Goal: Task Accomplishment & Management: Manage account settings

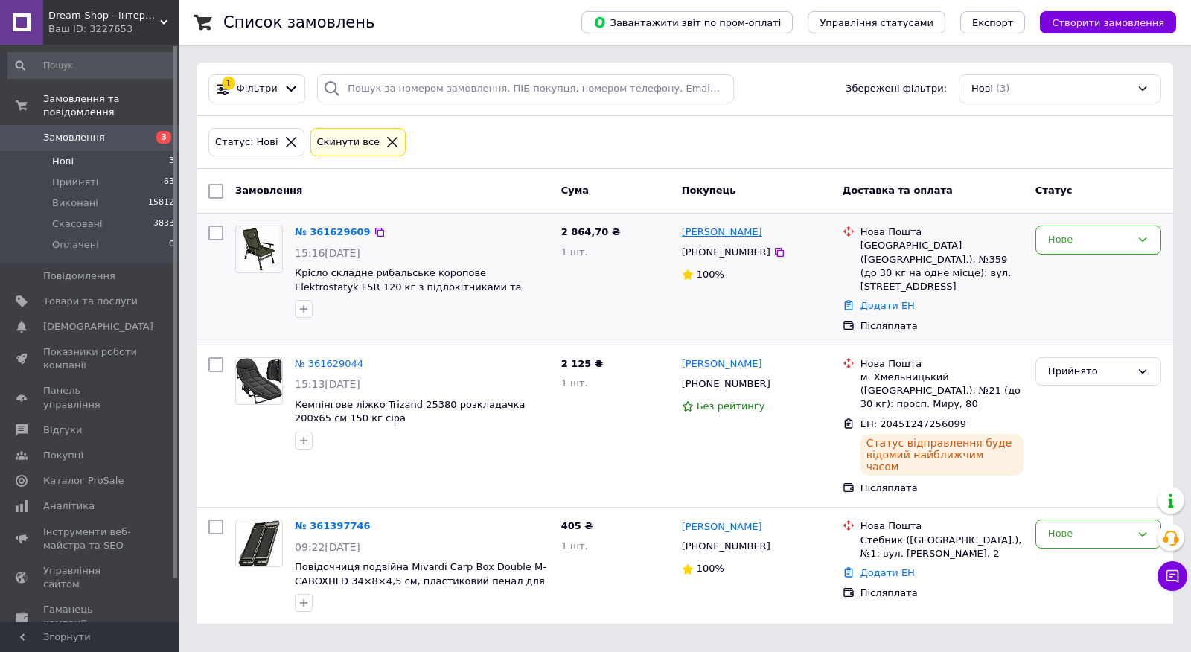
click at [730, 237] on link "[PERSON_NAME]" at bounding box center [722, 233] width 80 height 14
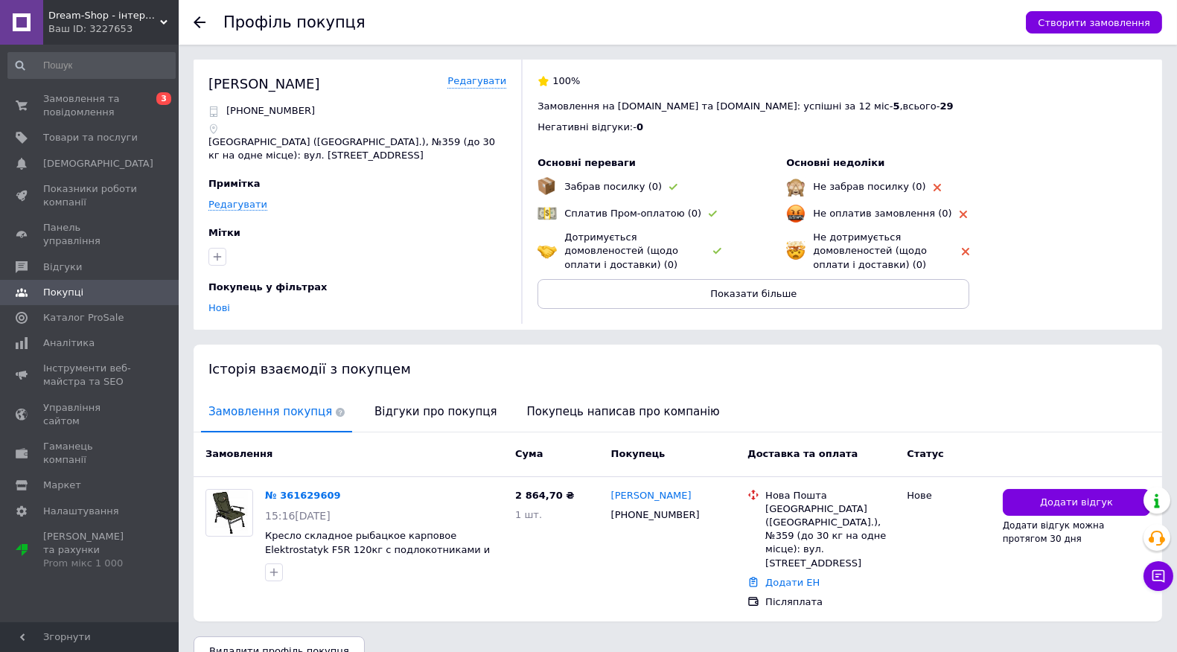
click at [127, 103] on span "Замовлення та повідомлення" at bounding box center [90, 105] width 95 height 27
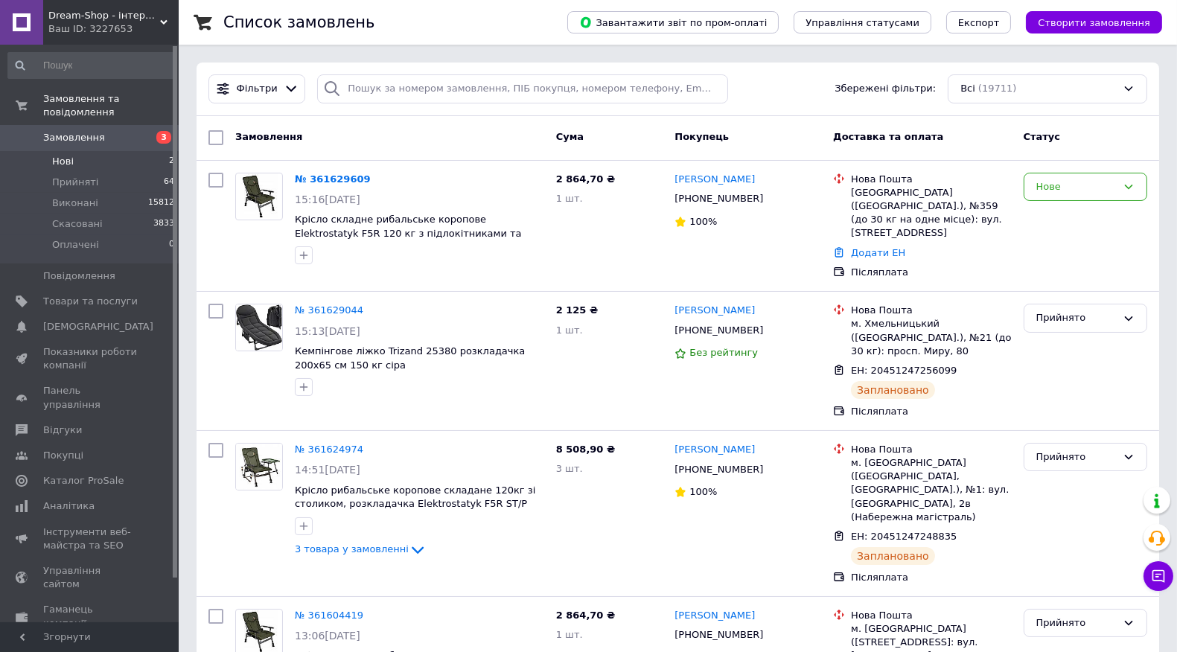
click at [155, 151] on li "Нові 2" at bounding box center [91, 161] width 183 height 21
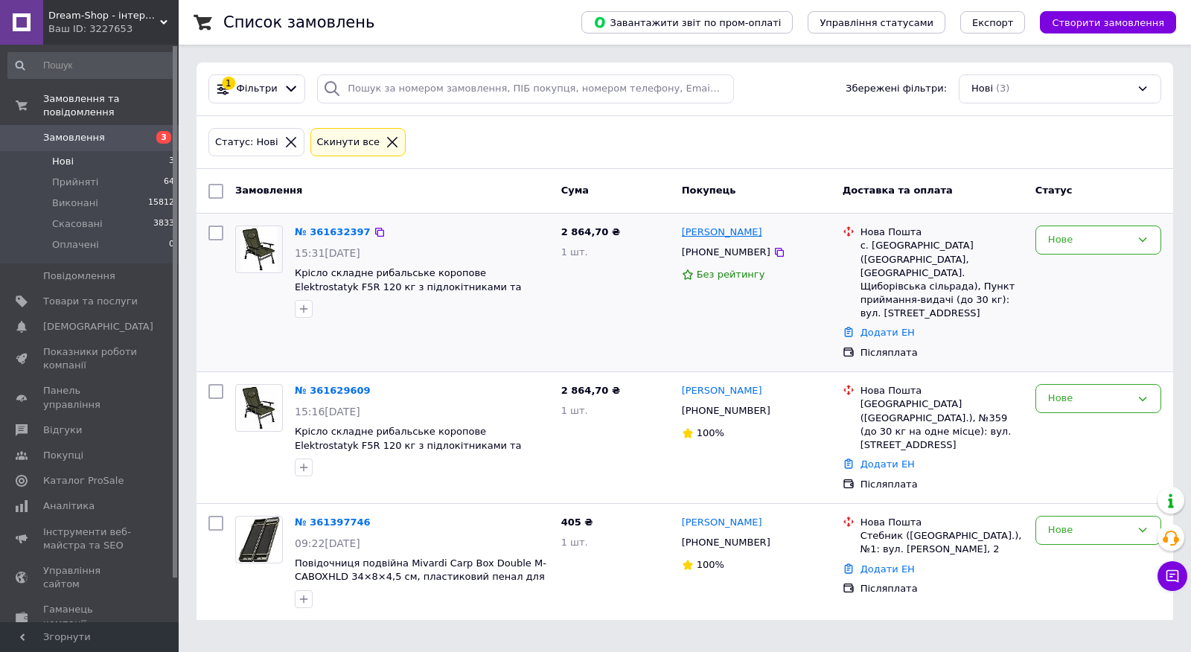
click at [727, 238] on link "[PERSON_NAME]" at bounding box center [722, 233] width 80 height 14
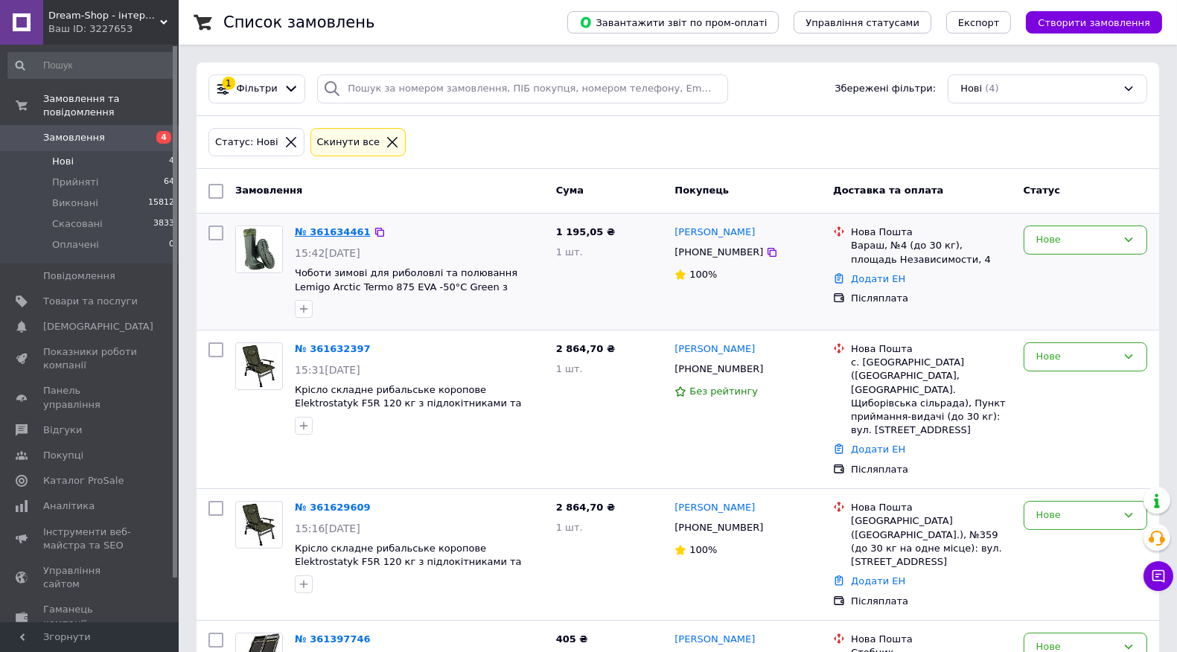
click at [328, 229] on link "№ 361634461" at bounding box center [333, 231] width 76 height 11
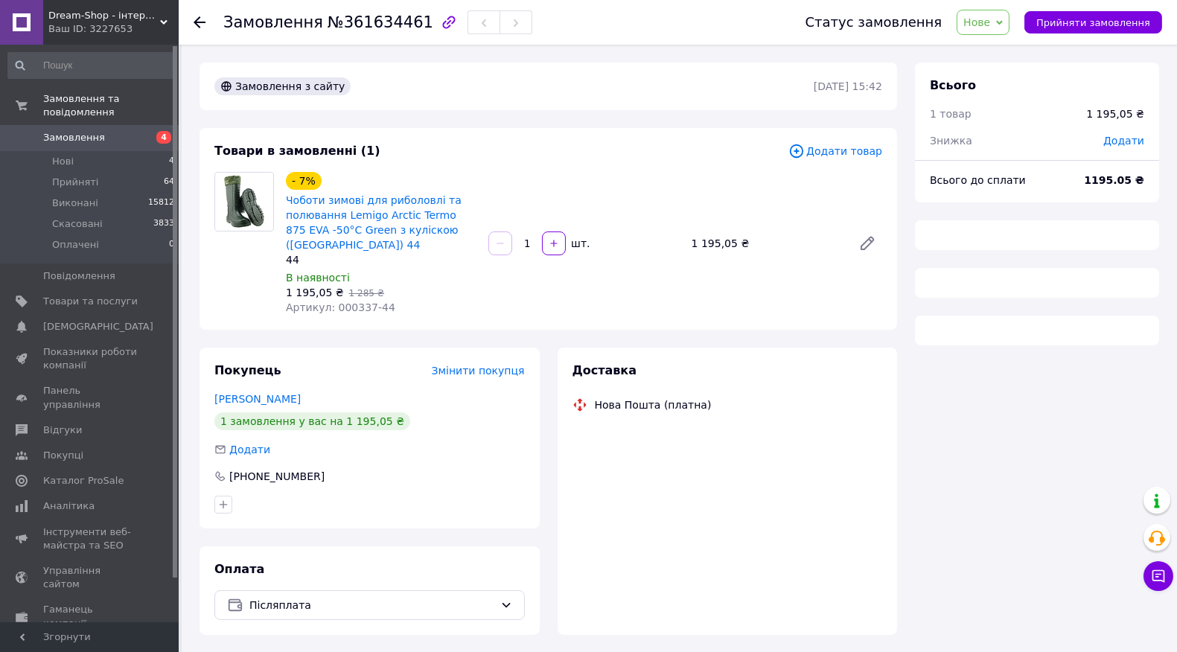
click at [348, 302] on span "Артикул: 000337-44" at bounding box center [340, 308] width 109 height 12
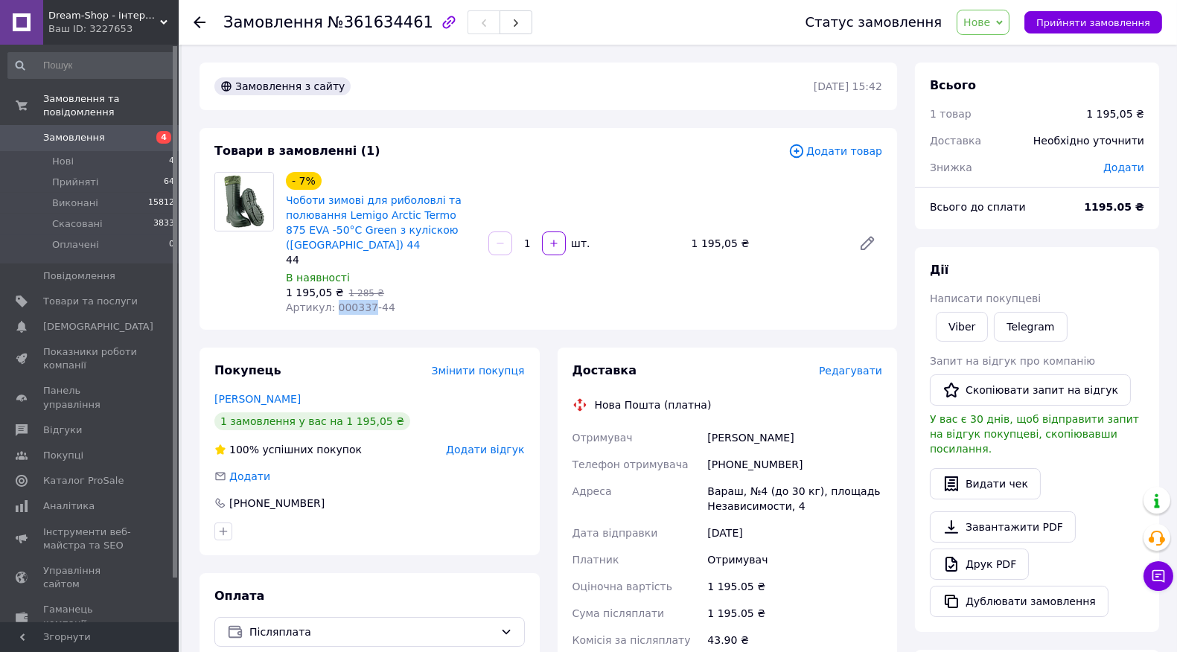
copy span "000337"
click at [377, 20] on span "№361634461" at bounding box center [381, 22] width 106 height 18
copy span "361634461"
click at [354, 302] on span "Артикул: 000337-44" at bounding box center [340, 308] width 109 height 12
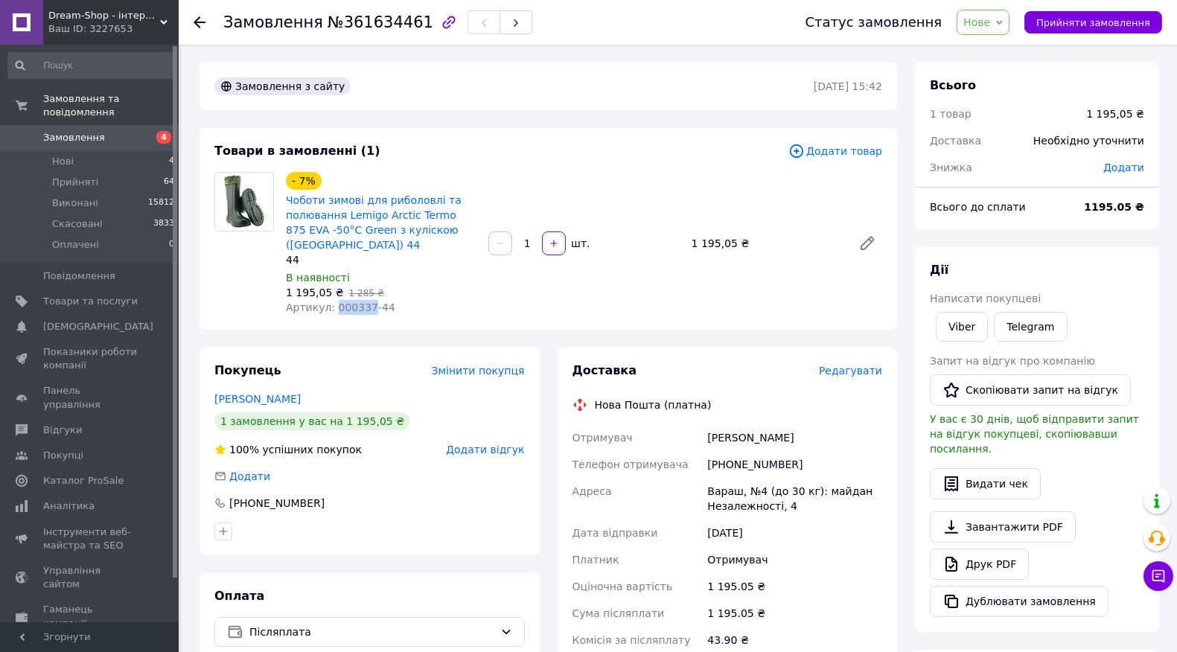
click at [354, 302] on span "Артикул: 000337-44" at bounding box center [340, 308] width 109 height 12
copy span "000337"
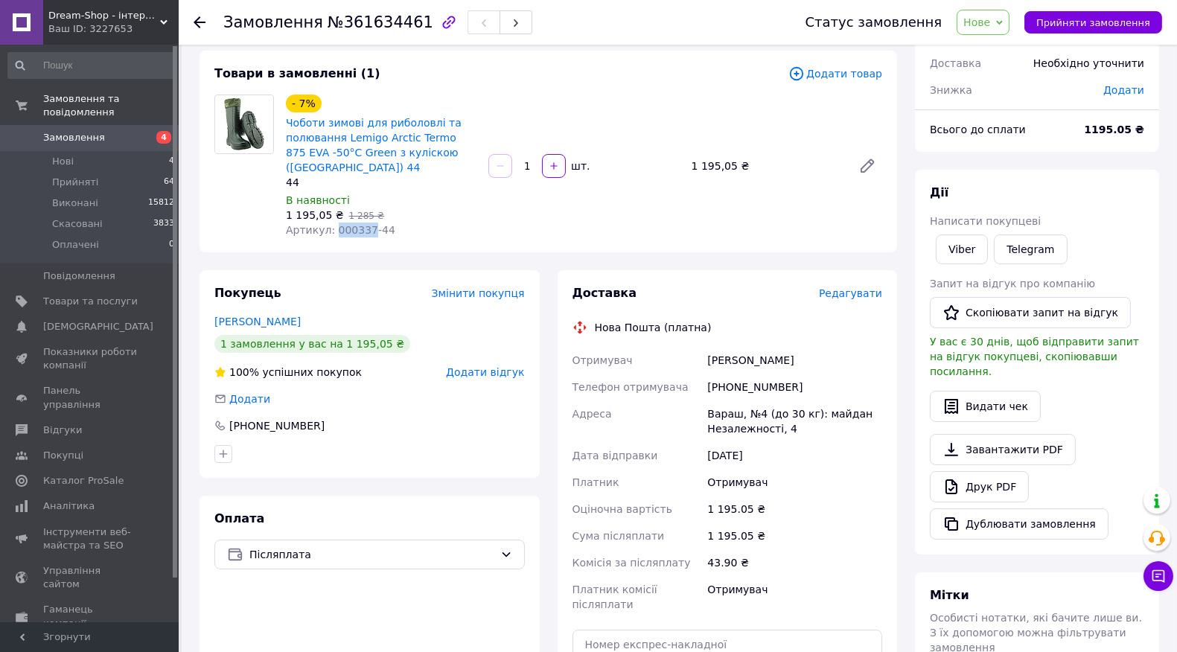
scroll to position [328, 0]
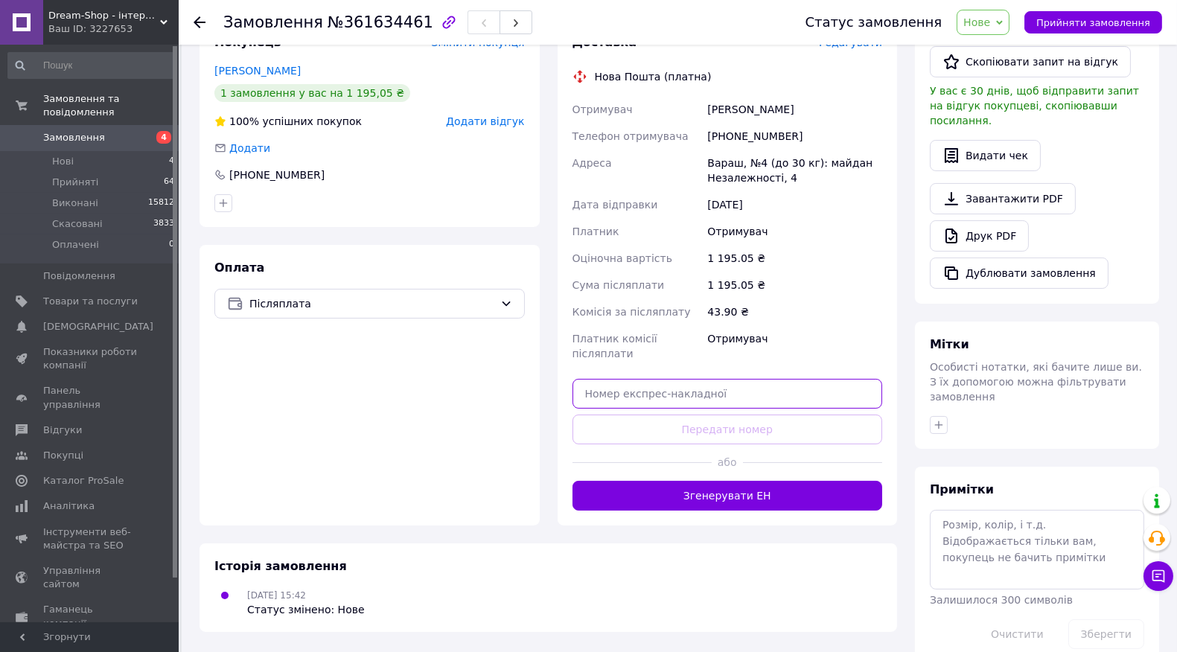
click at [625, 379] on input "text" at bounding box center [728, 394] width 310 height 30
paste input "20451247290674"
type input "20451247290674"
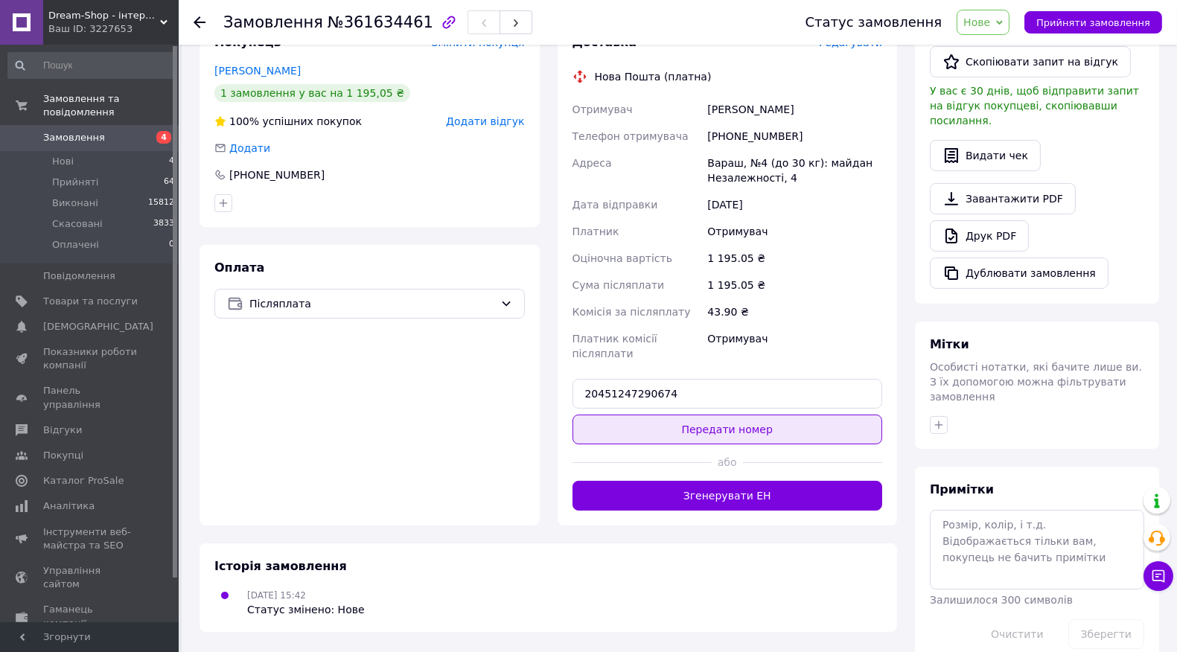
click at [633, 415] on button "Передати номер" at bounding box center [728, 430] width 310 height 30
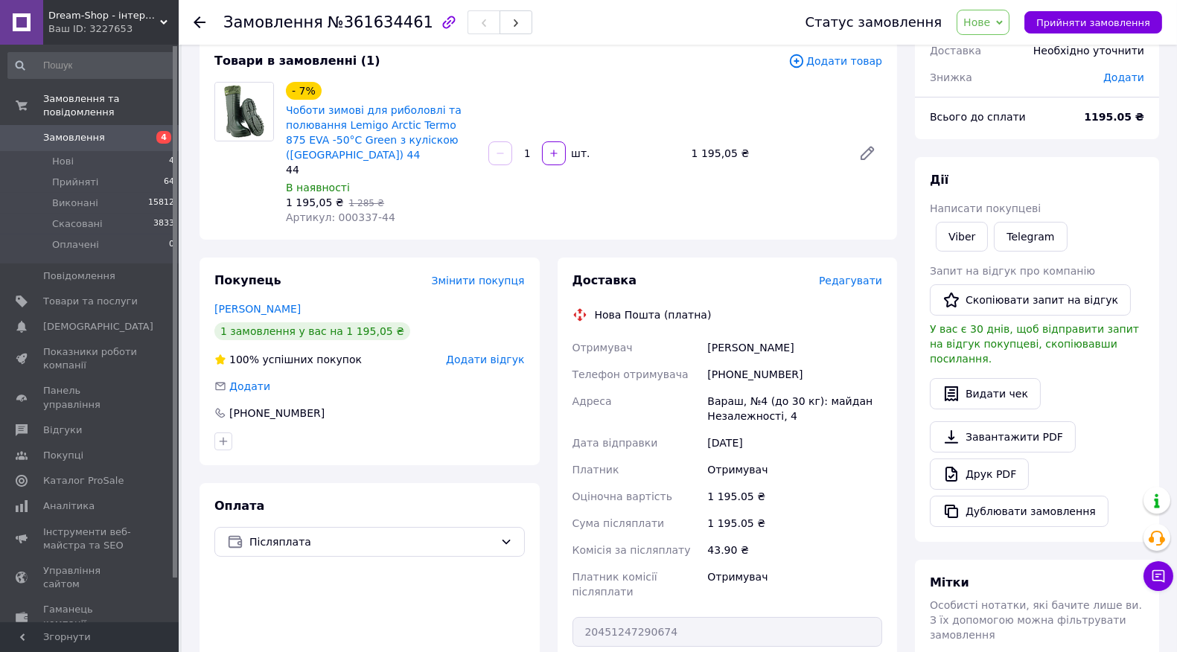
scroll to position [80, 0]
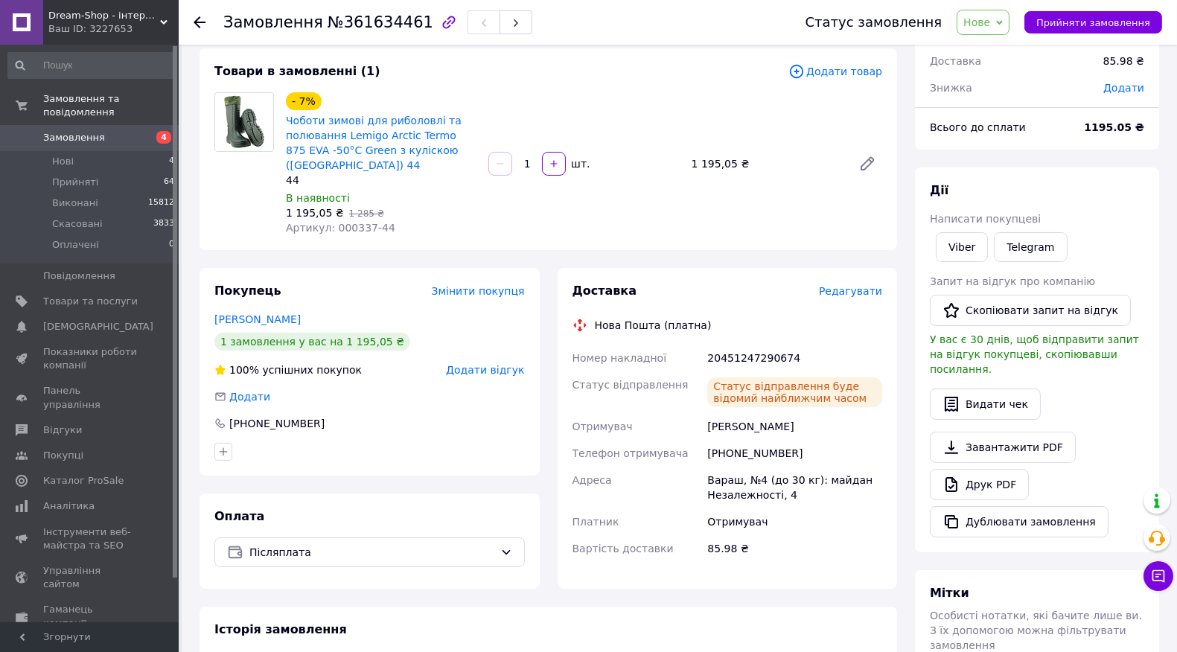
click at [340, 222] on span "Артикул: 000337-44" at bounding box center [340, 228] width 109 height 12
copy span "000337"
drag, startPoint x: 136, startPoint y: 150, endPoint x: 140, endPoint y: 141, distance: 9.3
click at [135, 151] on li "Нові 4" at bounding box center [91, 161] width 183 height 21
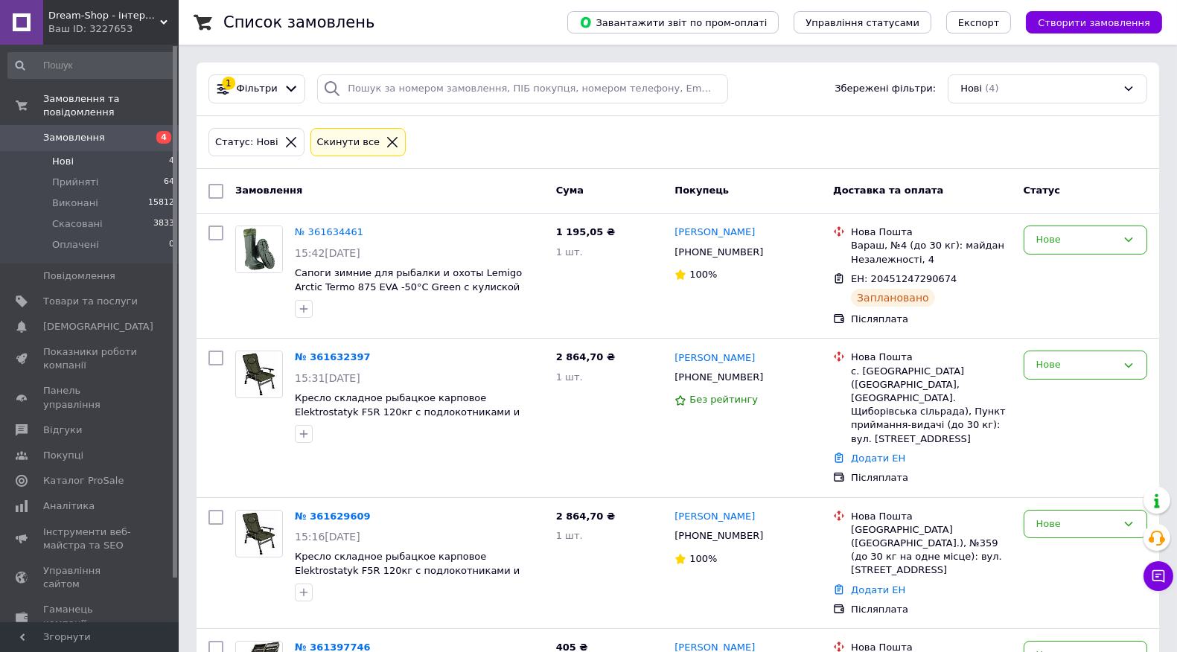
click at [146, 151] on li "Нові 4" at bounding box center [91, 161] width 183 height 21
click at [1069, 235] on div "Нове" at bounding box center [1076, 240] width 80 height 16
click at [1065, 266] on li "Прийнято" at bounding box center [1086, 272] width 122 height 28
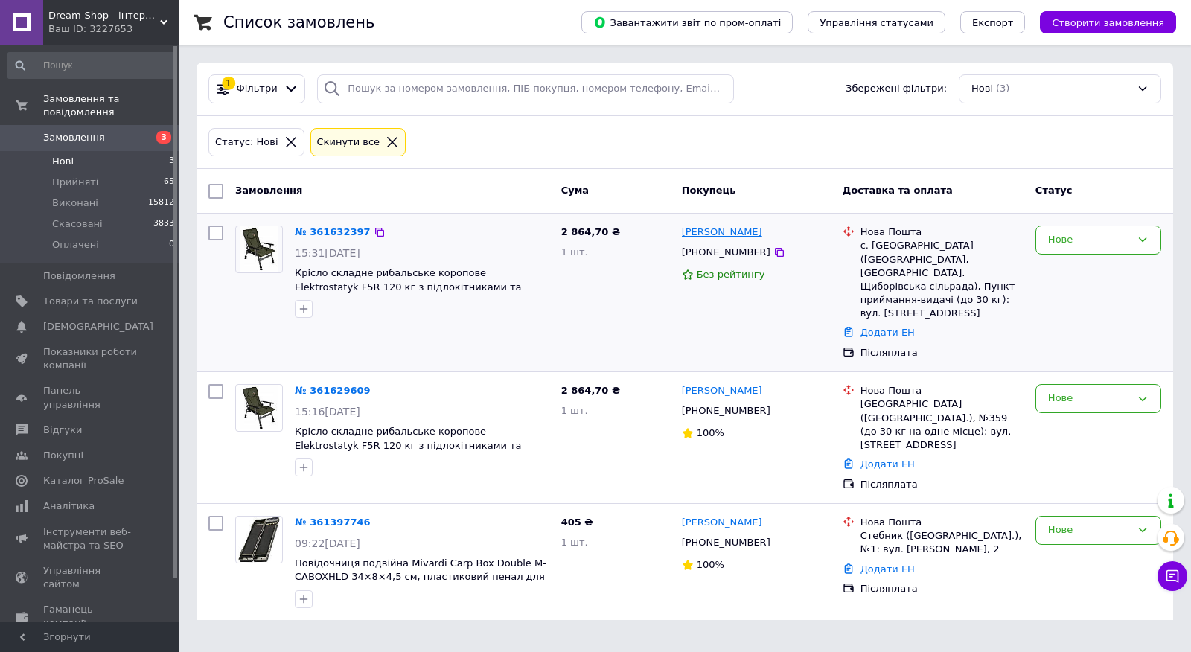
click at [730, 236] on link "[PERSON_NAME]" at bounding box center [722, 233] width 80 height 14
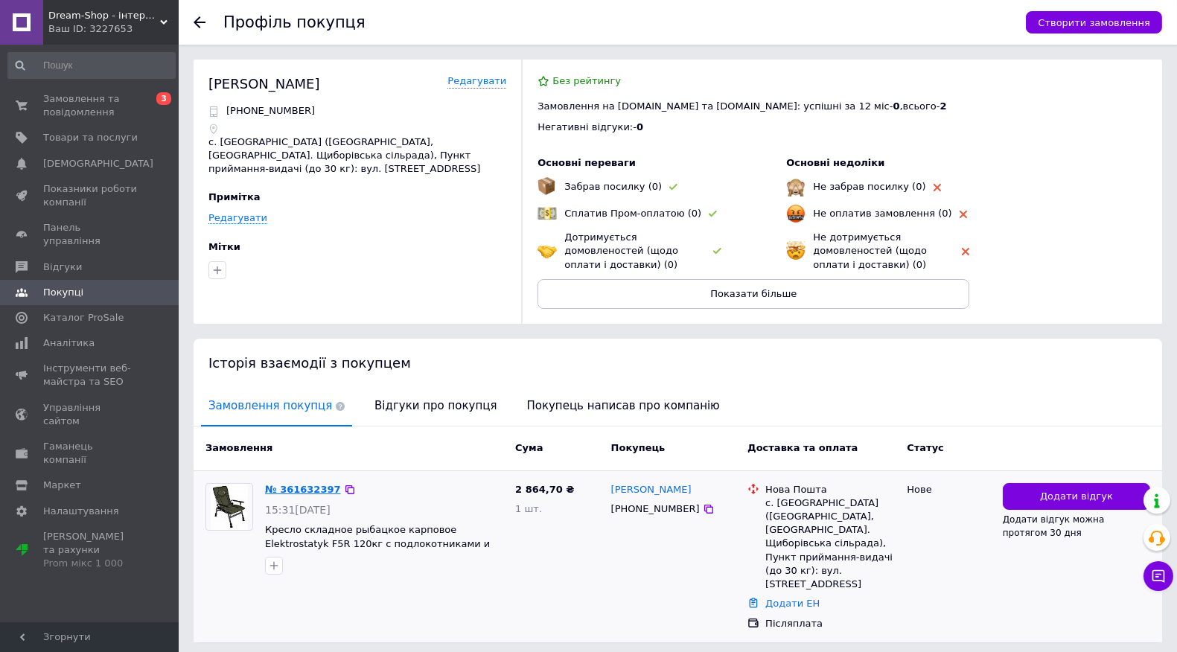
click at [306, 487] on link "№ 361632397" at bounding box center [303, 489] width 76 height 11
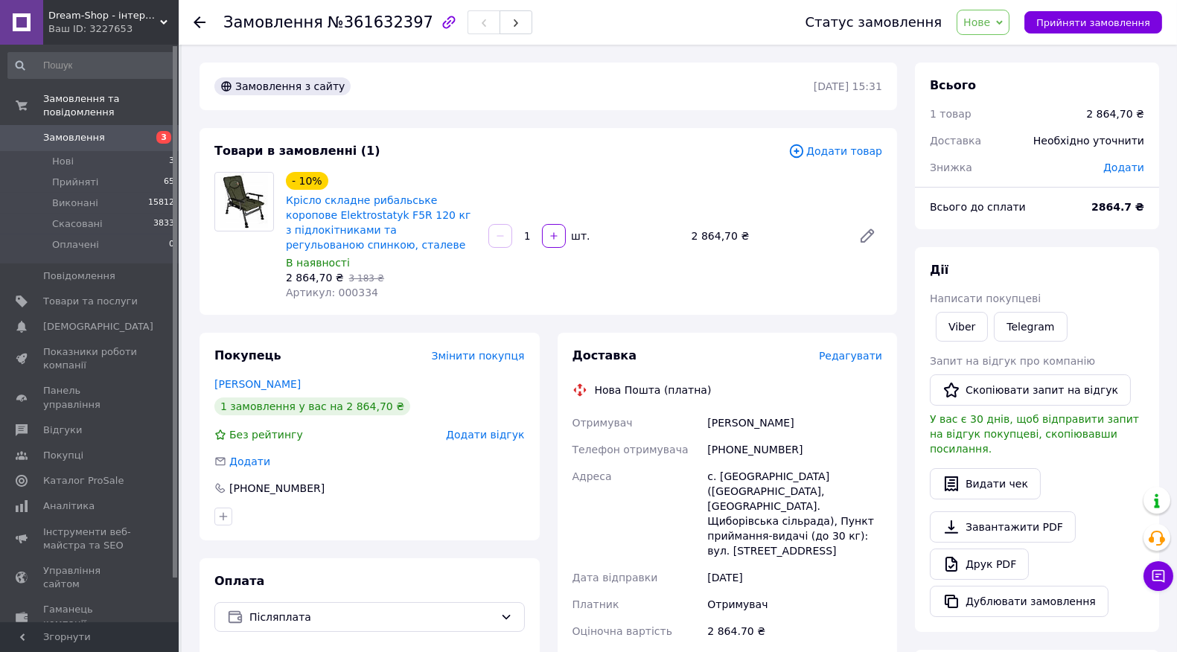
click at [852, 357] on span "Редагувати" at bounding box center [850, 356] width 63 height 12
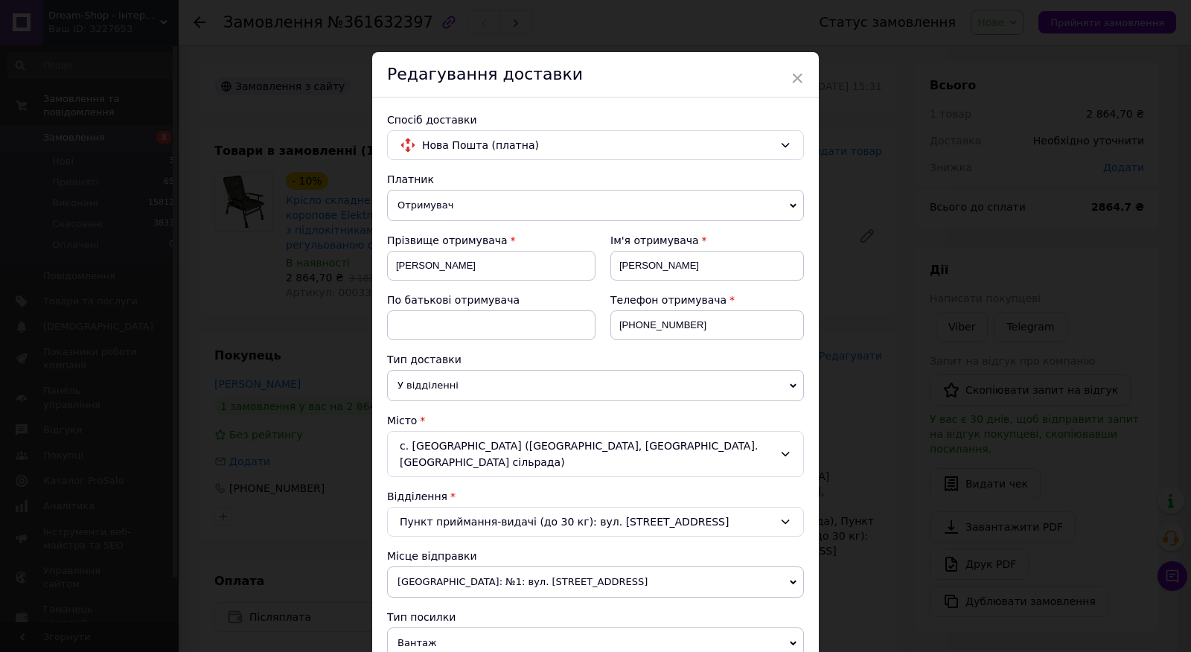
click at [737, 454] on div "с. Кузьмин (Хмельницька обл., Хмельницький р-н. Щиборівська сільрада)" at bounding box center [595, 454] width 417 height 46
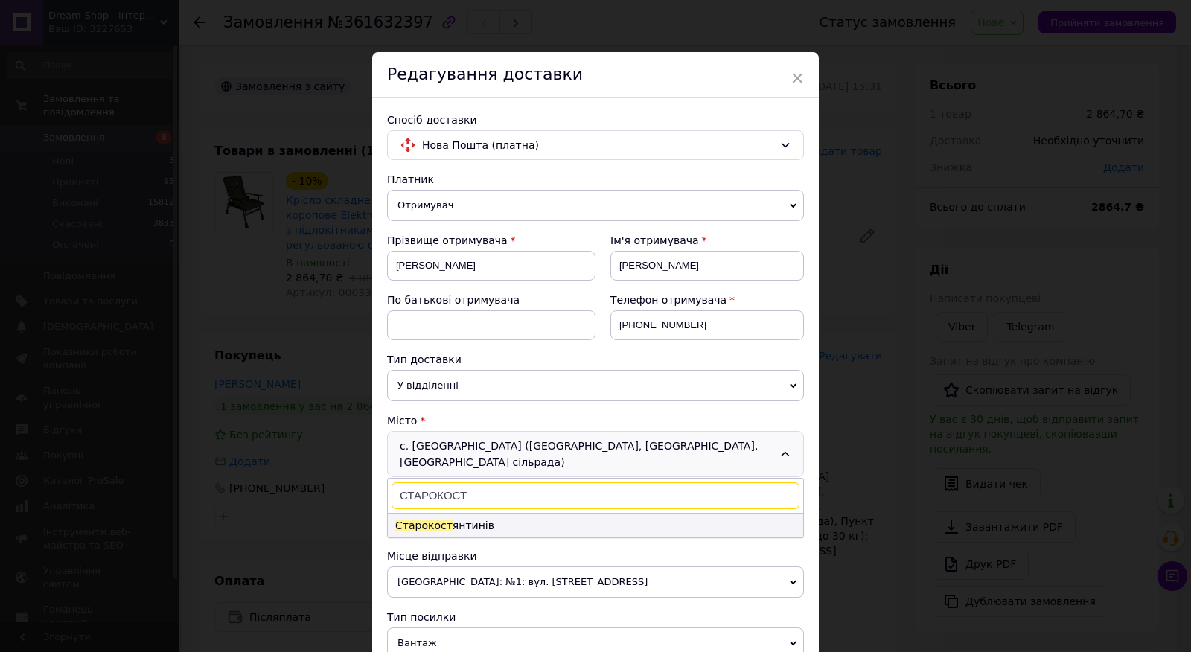
type input "СТАРОКОСТ"
click at [704, 514] on li "Старокост янтинів" at bounding box center [595, 526] width 415 height 24
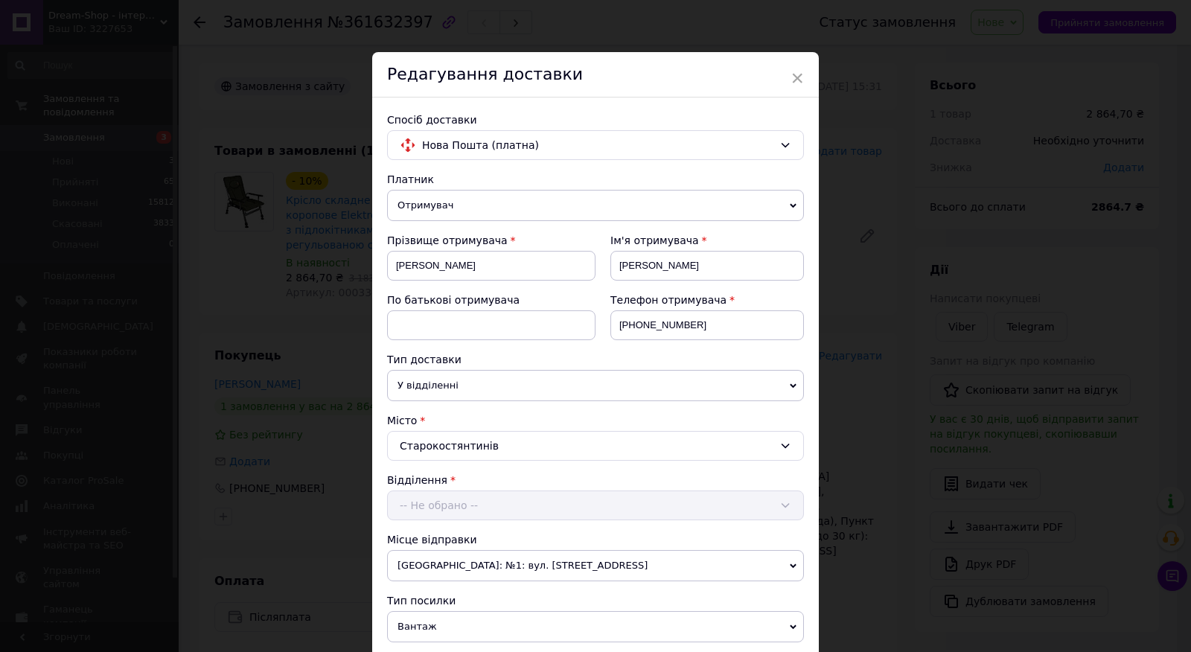
click at [690, 482] on div "Відділення" at bounding box center [595, 480] width 417 height 15
click at [666, 511] on div "-- Не обрано --" at bounding box center [595, 506] width 417 height 30
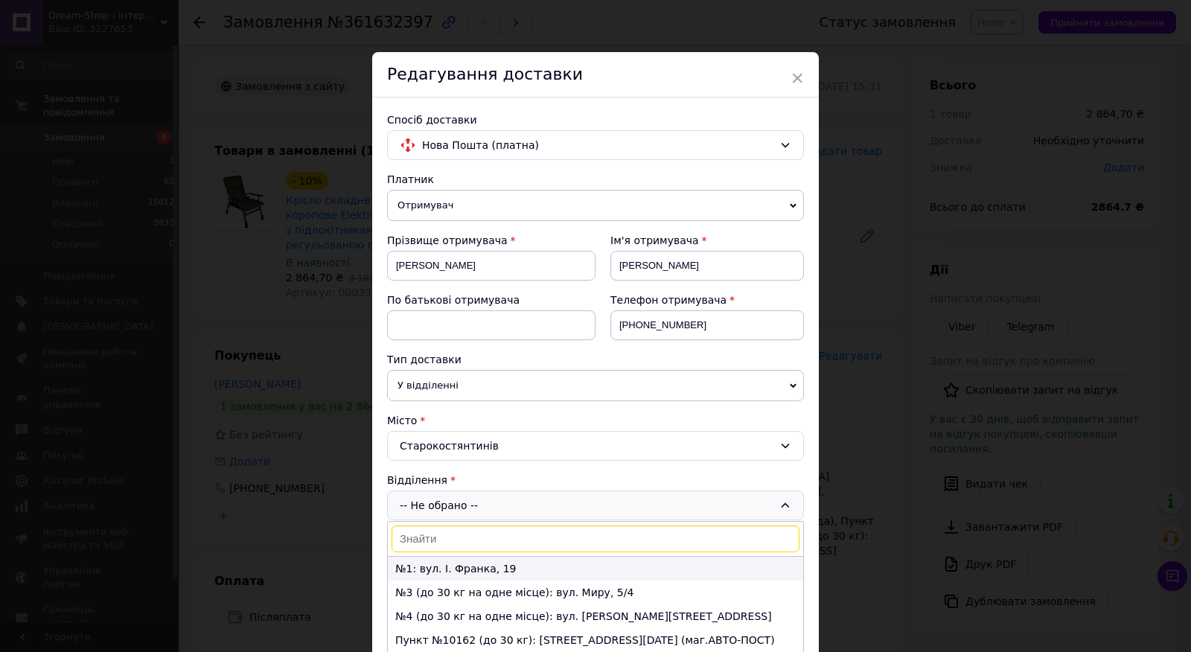
click at [590, 570] on li "№1: вул. І. Франка, 19" at bounding box center [595, 569] width 415 height 24
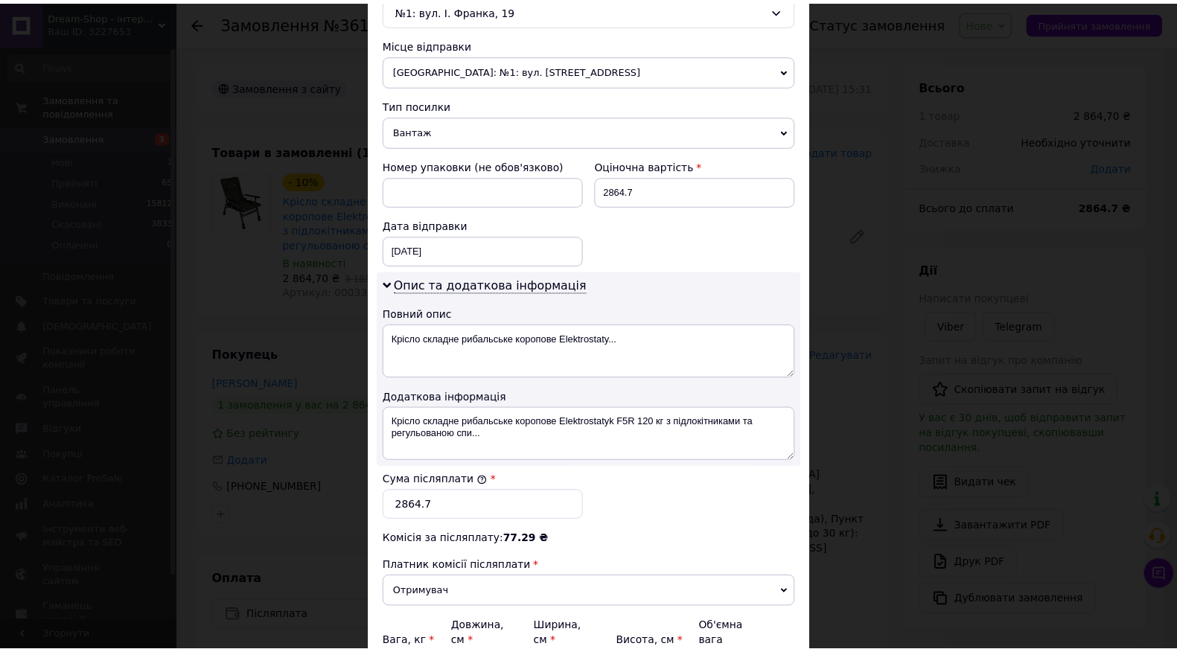
scroll to position [652, 0]
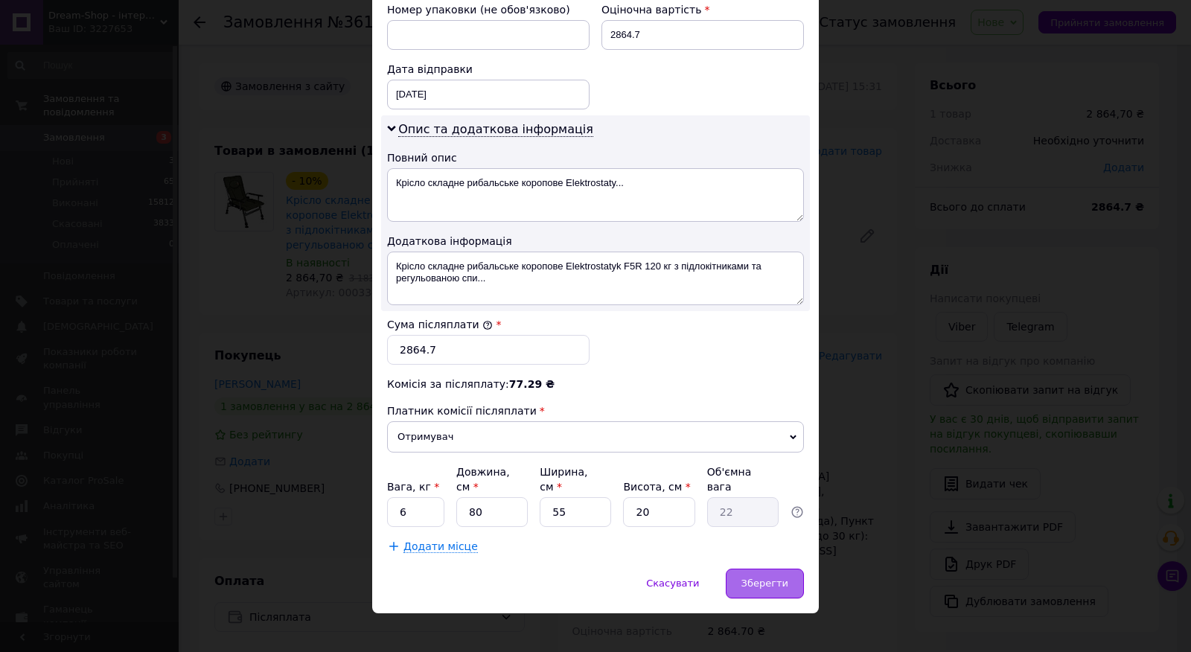
click at [758, 578] on span "Зберегти" at bounding box center [765, 583] width 47 height 11
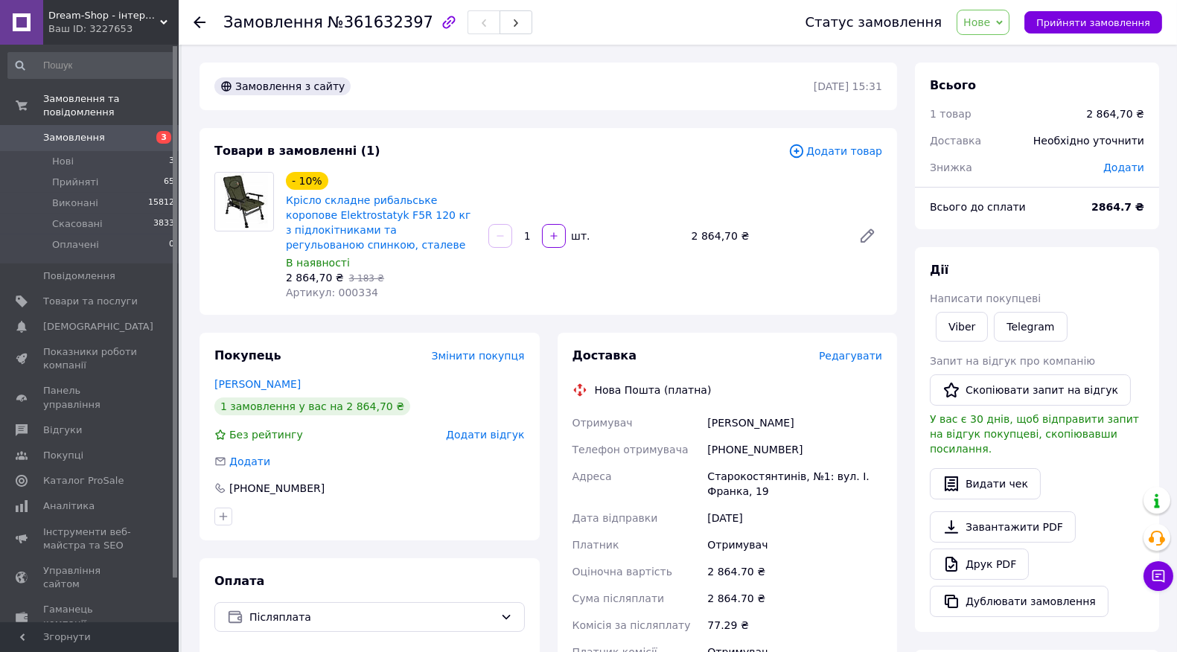
click at [365, 15] on span "№361632397" at bounding box center [381, 22] width 106 height 18
copy span "361632397"
click at [340, 298] on span "Артикул: 000334" at bounding box center [332, 293] width 92 height 12
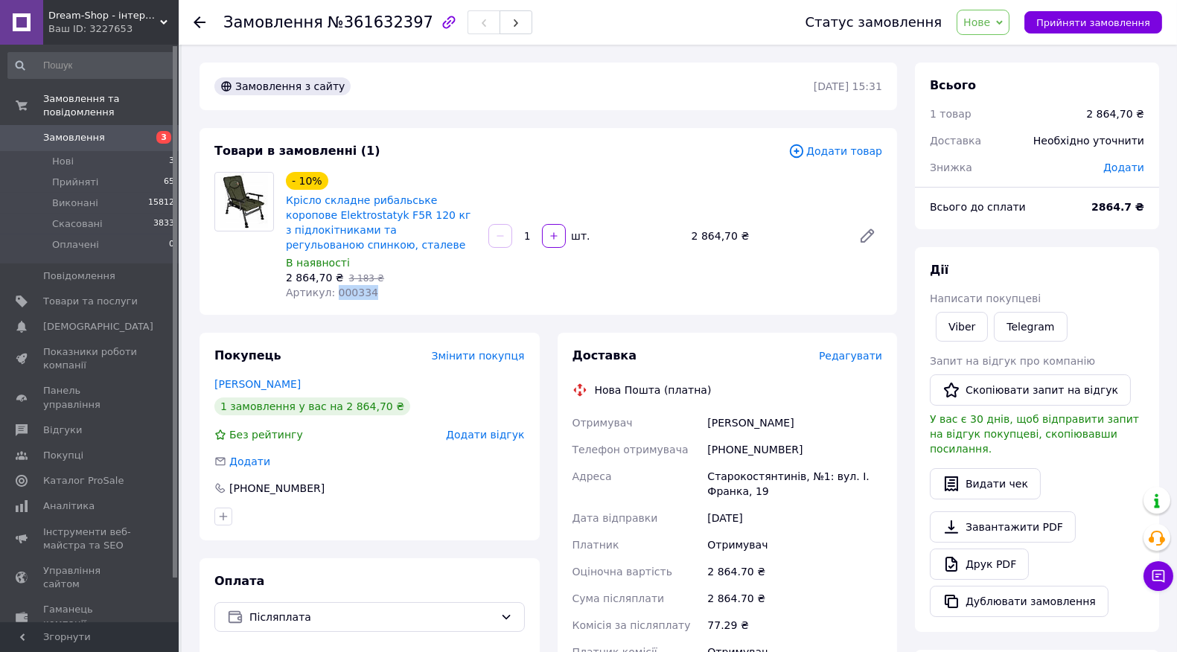
copy span "000334"
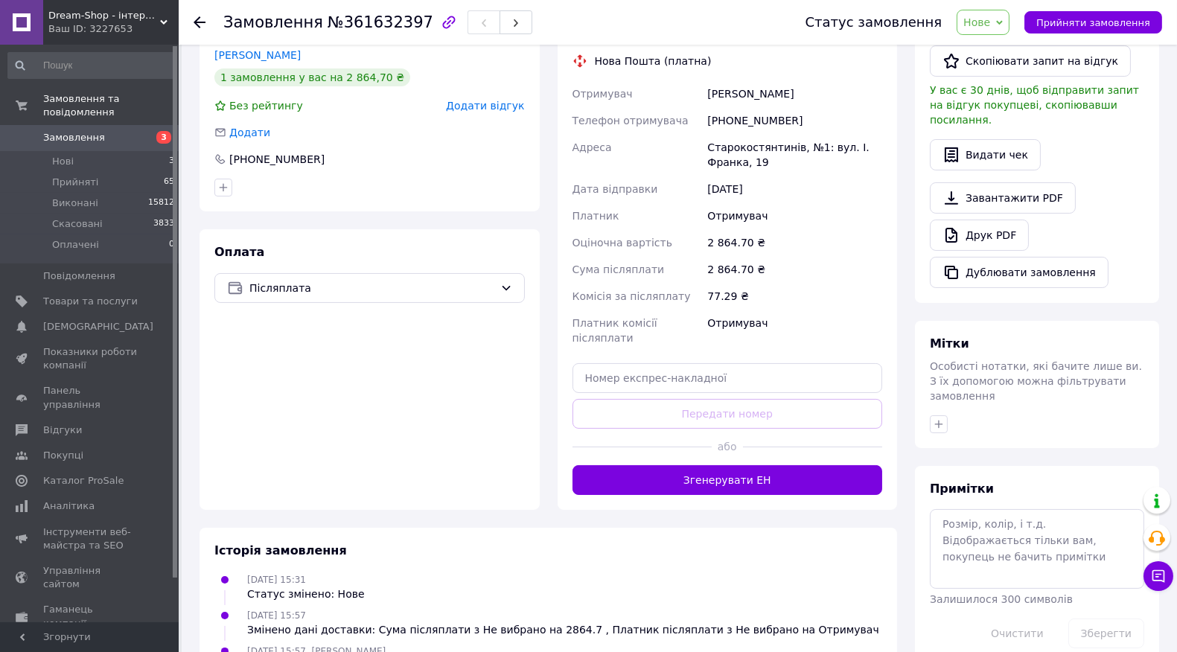
scroll to position [331, 0]
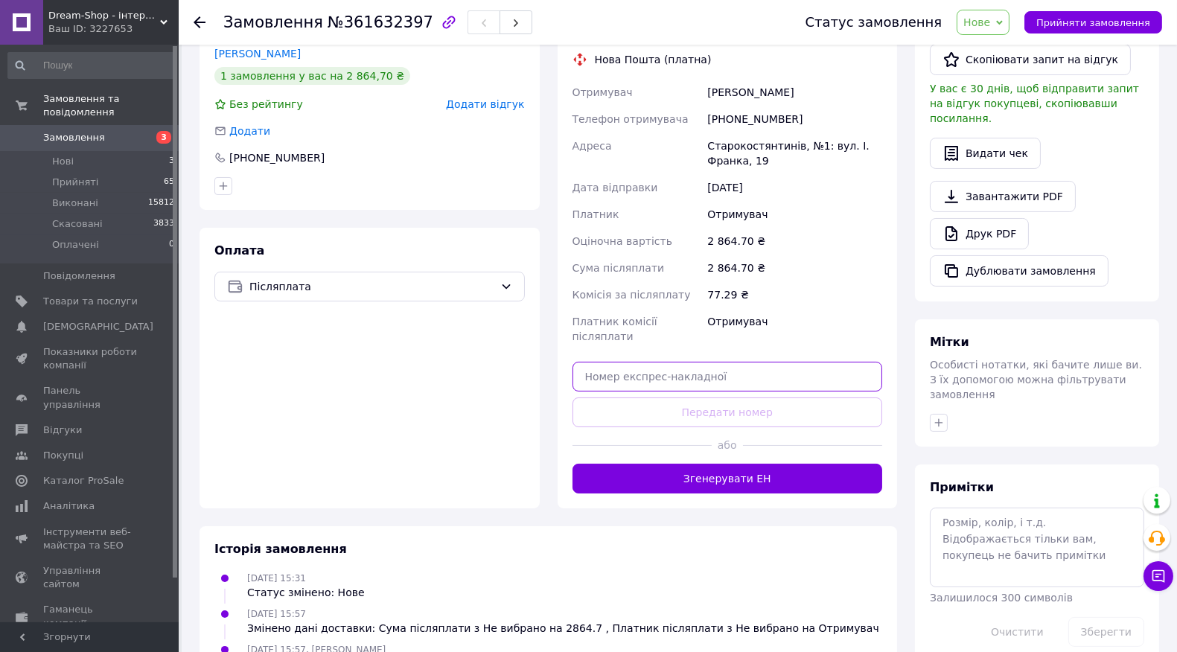
click at [628, 366] on input "text" at bounding box center [728, 377] width 310 height 30
paste input "20451247307692"
type input "20451247307692"
click at [636, 402] on button "Передати номер" at bounding box center [728, 413] width 310 height 30
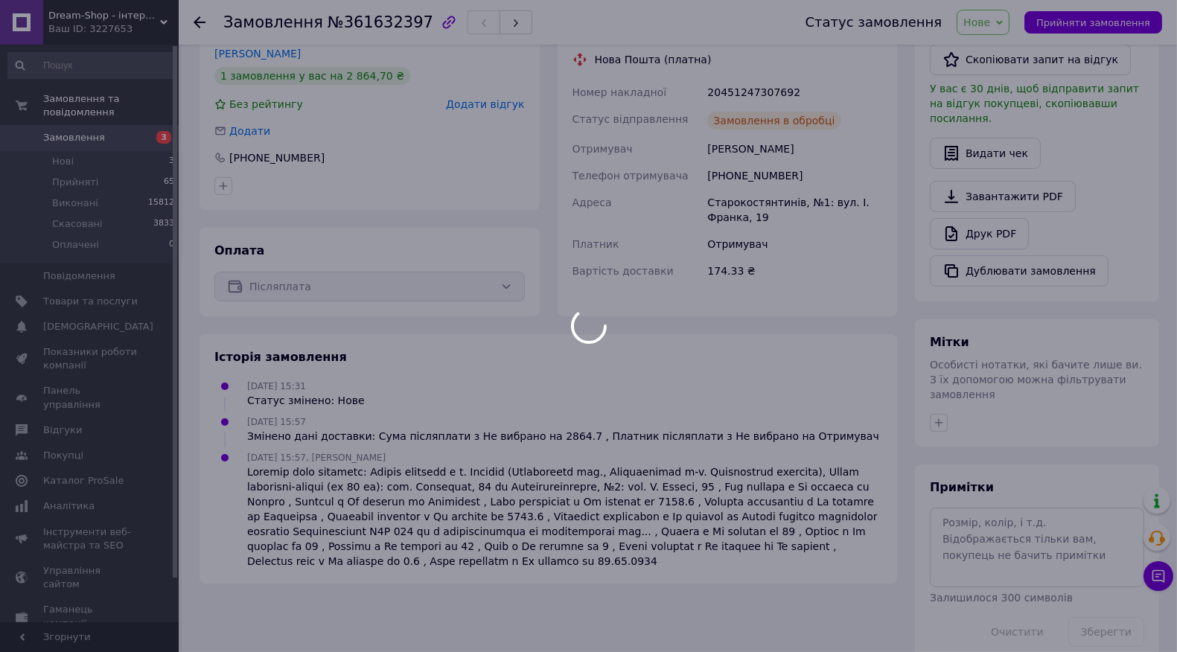
scroll to position [0, 0]
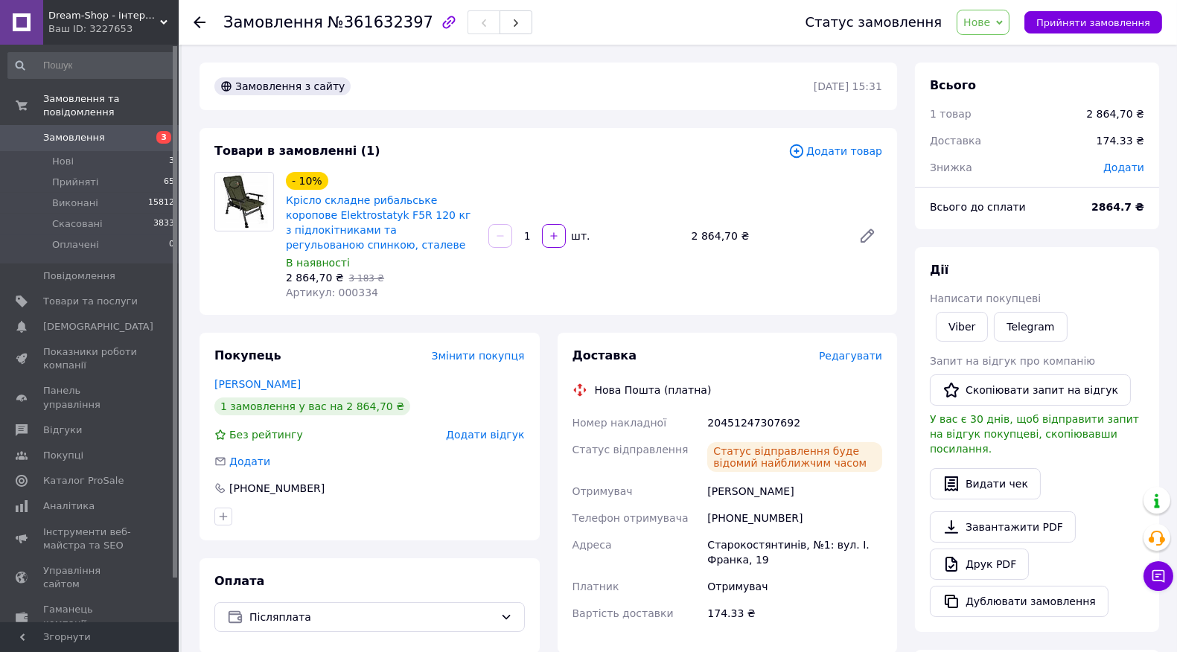
click at [353, 293] on span "Артикул: 000334" at bounding box center [332, 293] width 92 height 12
copy span "000334"
drag, startPoint x: 92, startPoint y: 150, endPoint x: 98, endPoint y: 165, distance: 16.3
click at [91, 151] on li "Нові 3" at bounding box center [91, 161] width 183 height 21
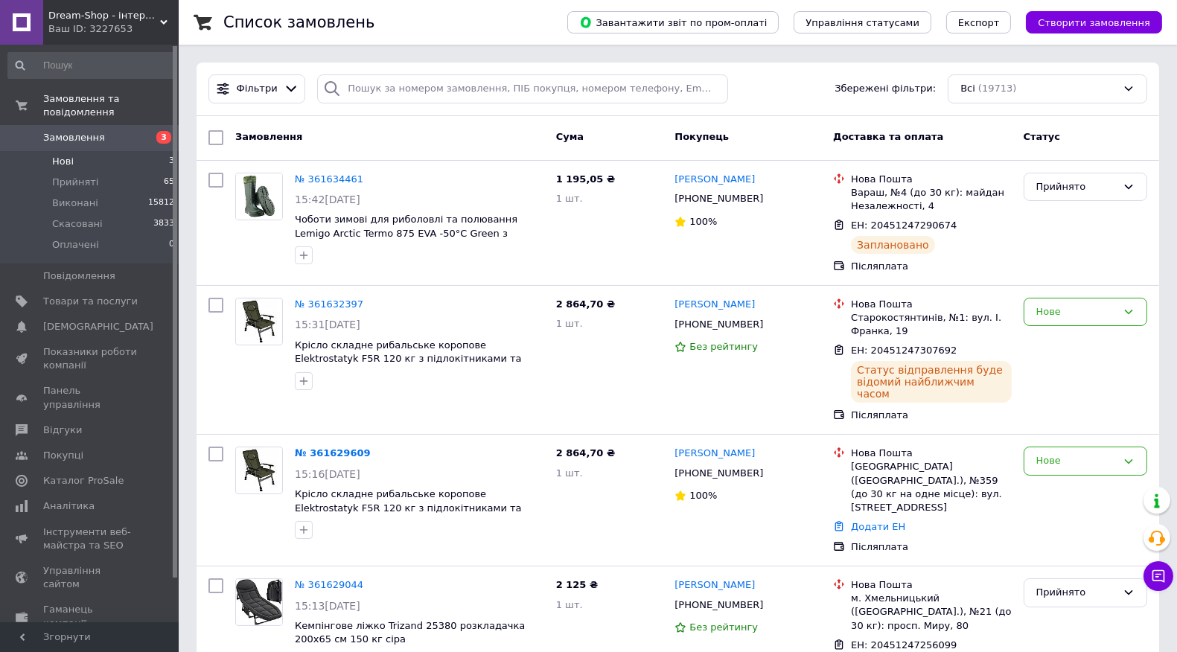
click at [50, 151] on li "Нові 3" at bounding box center [91, 161] width 183 height 21
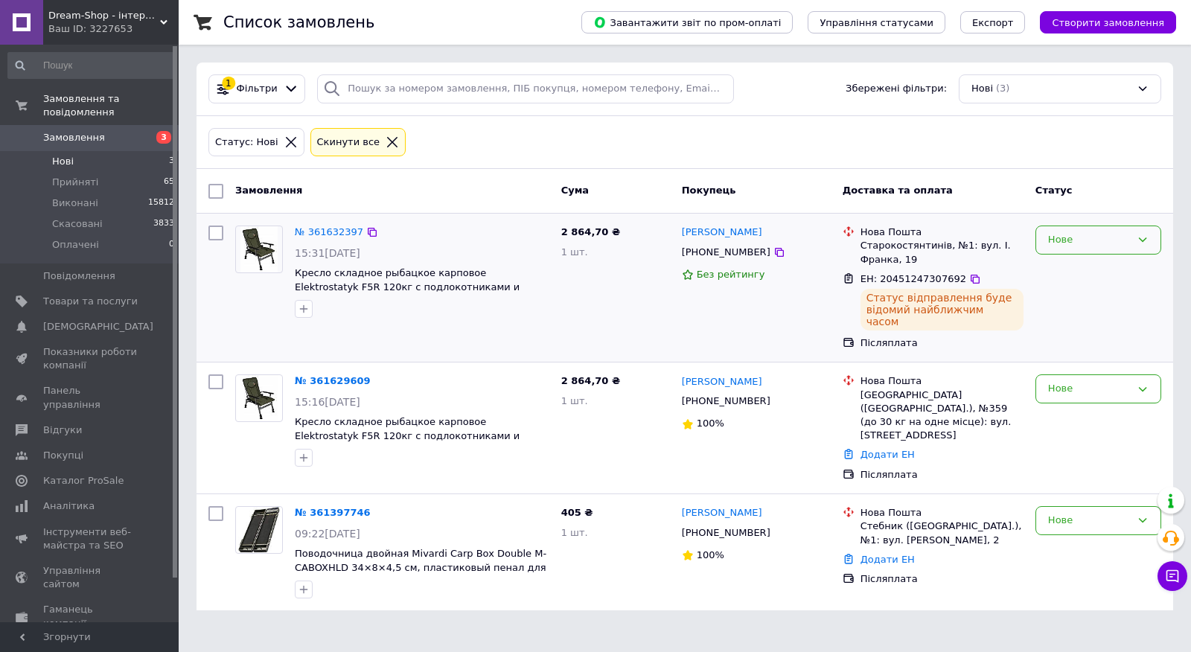
click at [1052, 240] on div "Нове" at bounding box center [1089, 240] width 83 height 16
click at [1058, 255] on div "Нове Прийнято Виконано Скасовано Оплачено" at bounding box center [1099, 240] width 126 height 29
drag, startPoint x: 1056, startPoint y: 246, endPoint x: 1060, endPoint y: 253, distance: 8.3
click at [1057, 246] on div "Нове" at bounding box center [1089, 240] width 83 height 16
click at [1062, 264] on li "Прийнято" at bounding box center [1098, 272] width 124 height 28
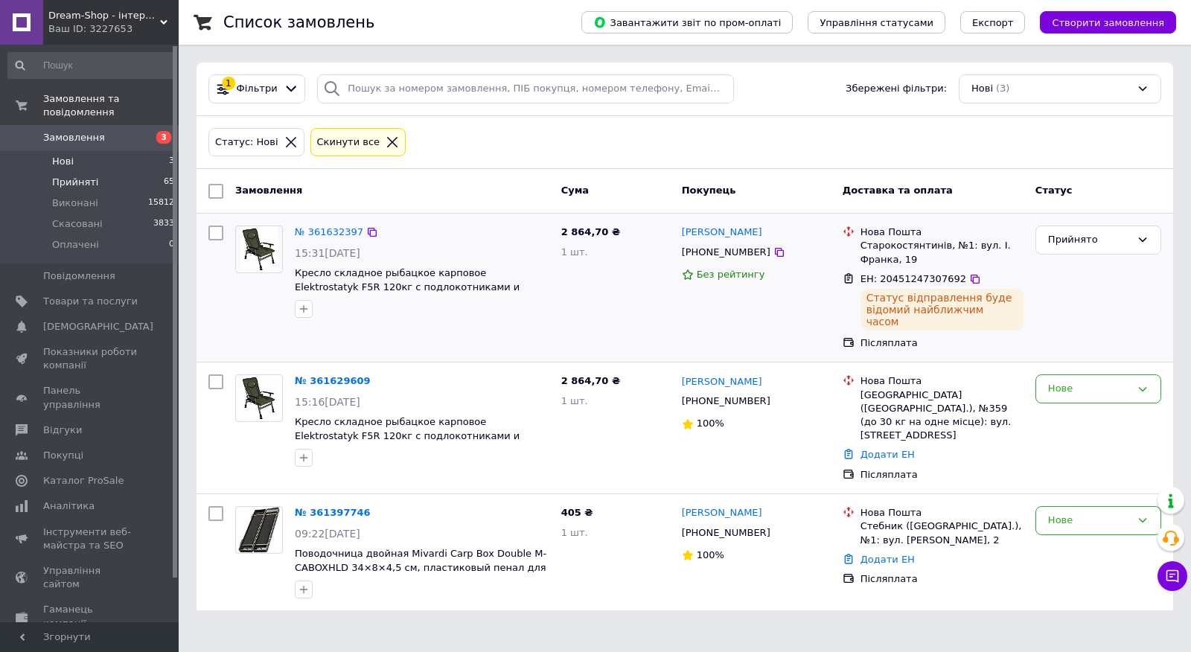
click at [82, 176] on span "Прийняті" at bounding box center [75, 182] width 46 height 13
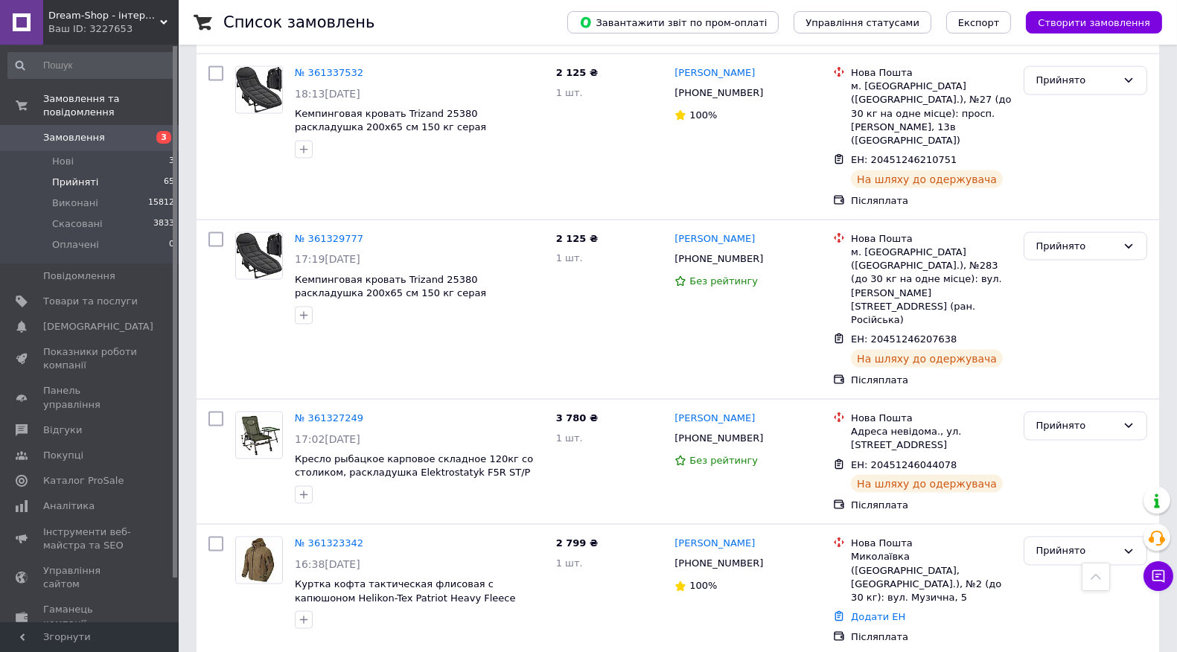
scroll to position [4729, 0]
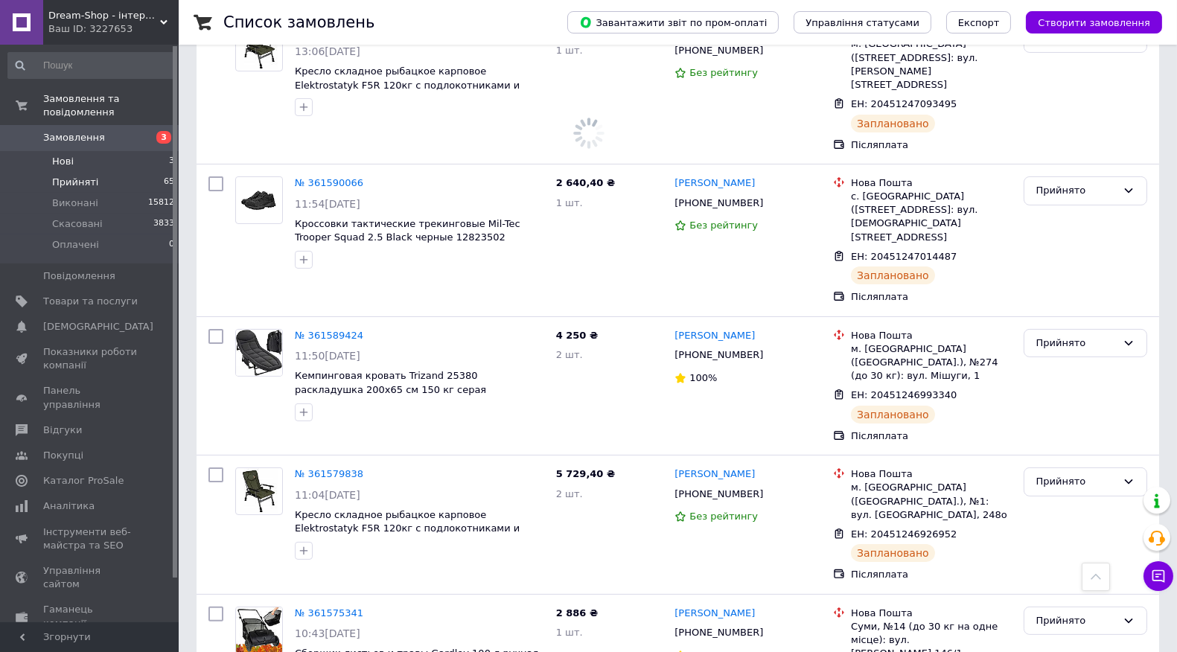
scroll to position [509, 0]
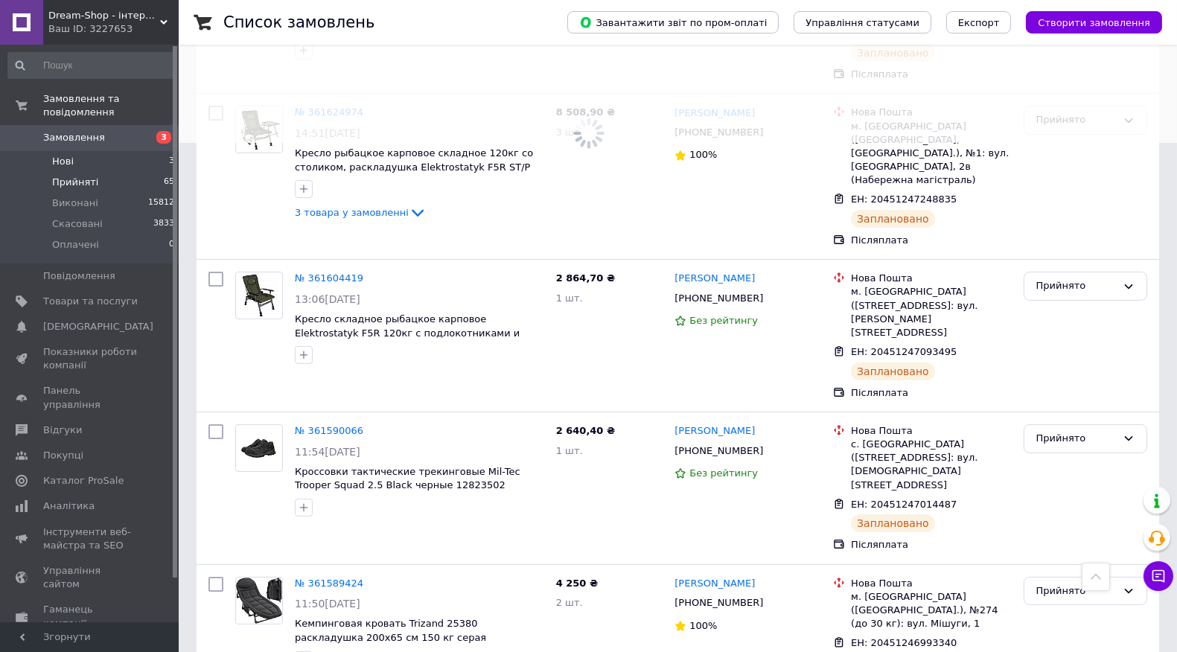
click at [106, 151] on li "Нові 3" at bounding box center [91, 161] width 183 height 21
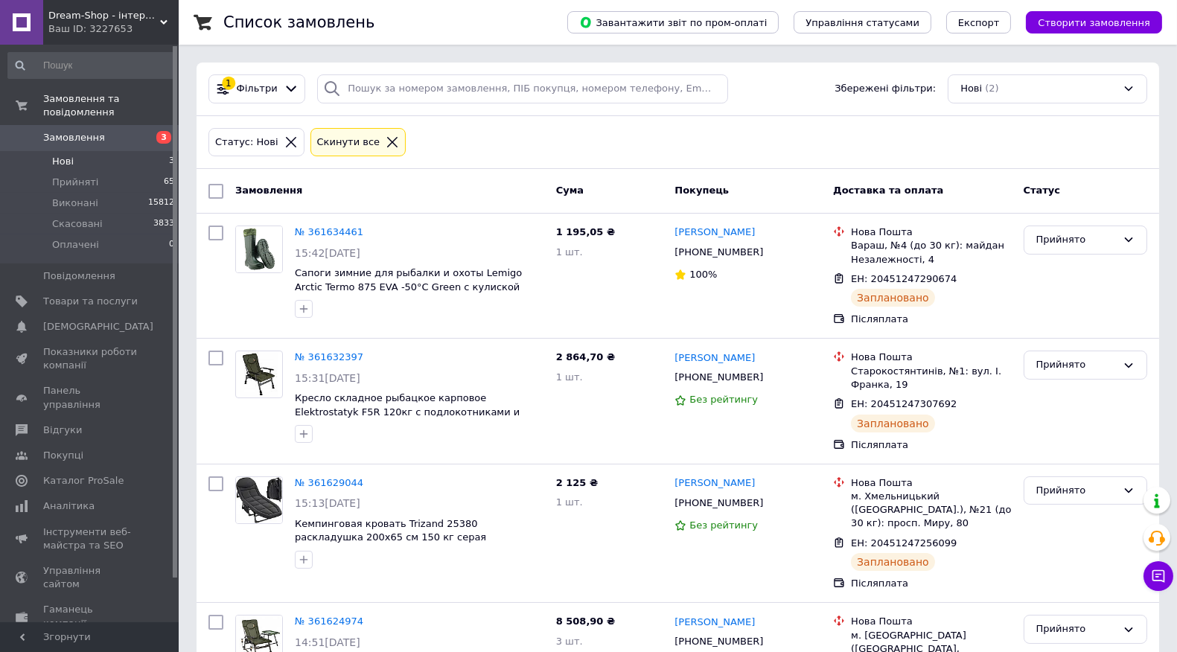
click at [106, 151] on li "Нові 3" at bounding box center [91, 161] width 183 height 21
click at [386, 140] on icon at bounding box center [392, 142] width 13 height 13
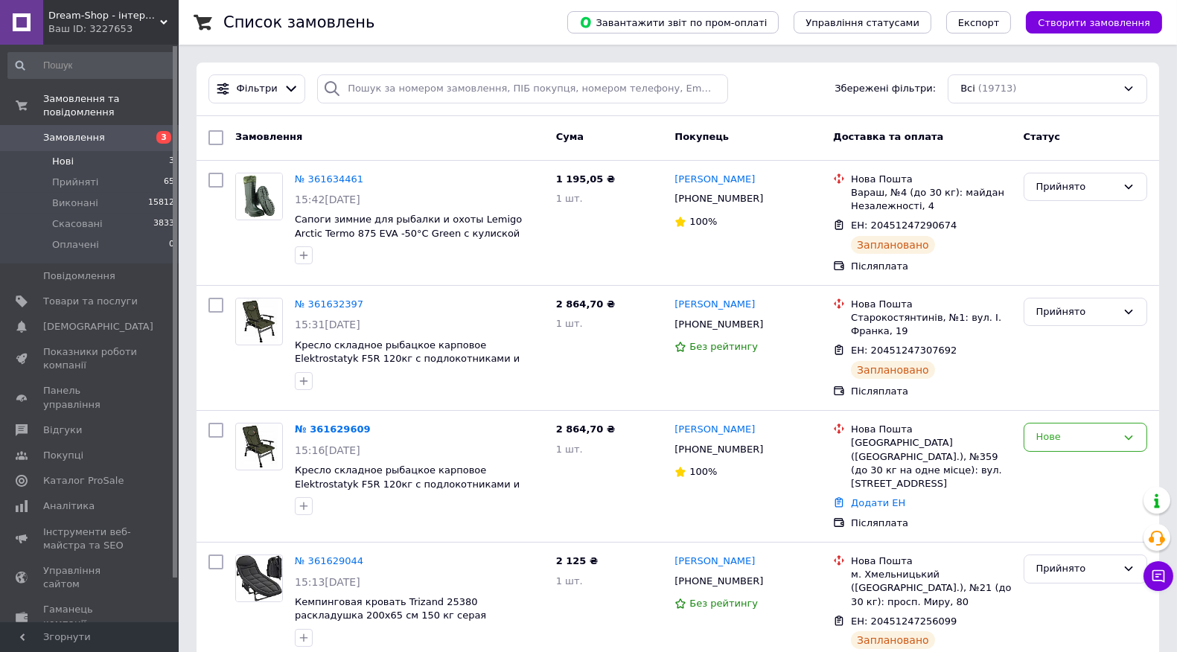
click at [101, 152] on li "Нові 3" at bounding box center [91, 161] width 183 height 21
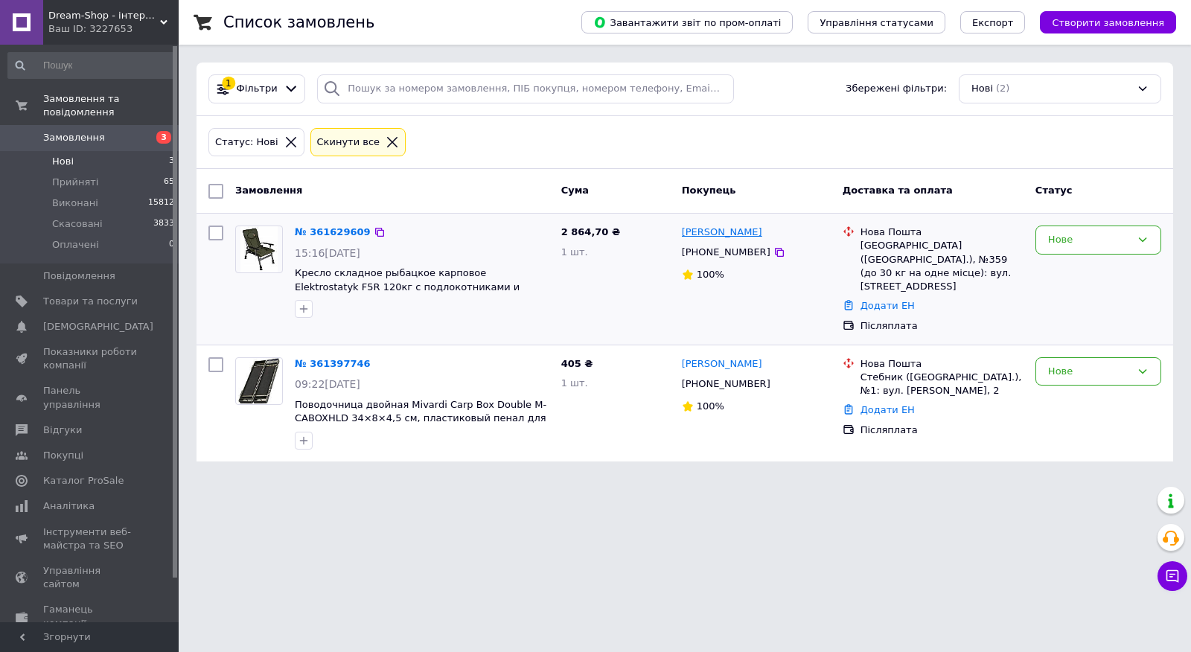
click at [753, 236] on link "[PERSON_NAME]" at bounding box center [722, 233] width 80 height 14
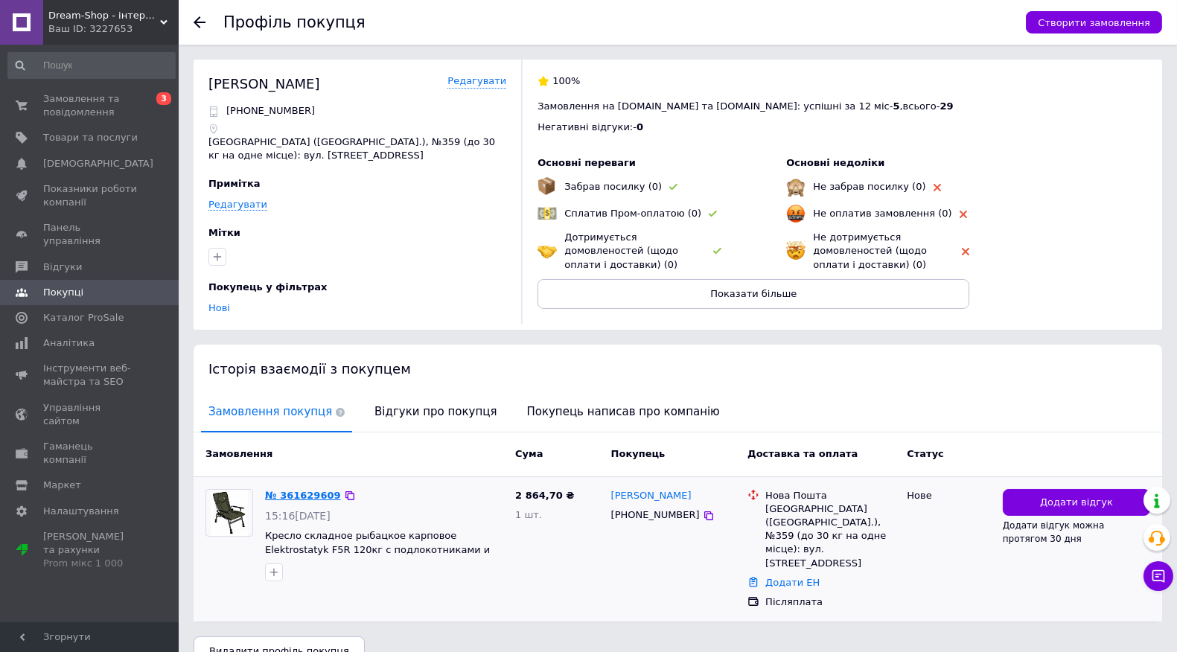
click at [318, 490] on link "№ 361629609" at bounding box center [303, 495] width 76 height 11
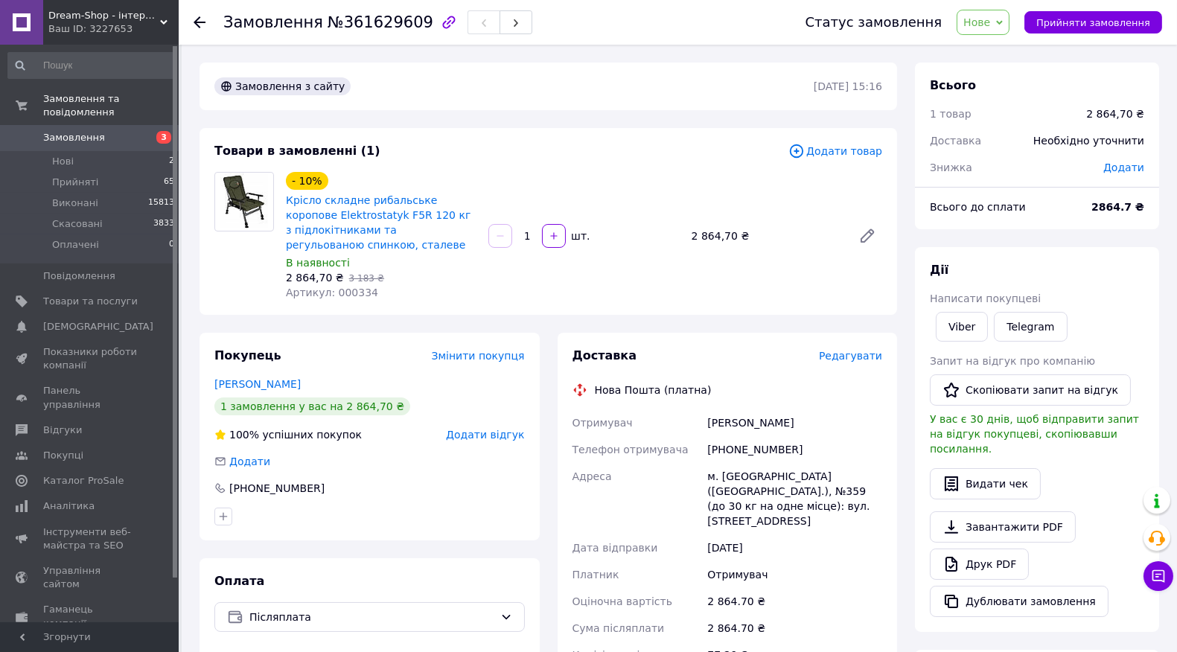
click at [858, 351] on span "Редагувати" at bounding box center [850, 356] width 63 height 12
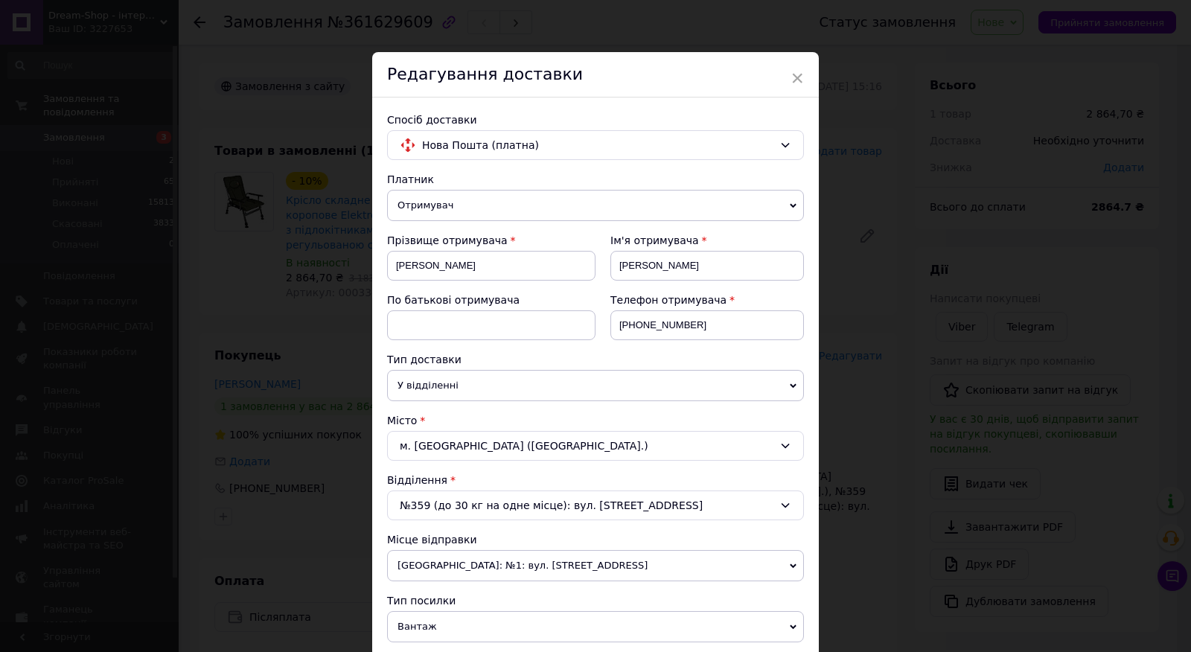
click at [489, 512] on div "№359 (до 30 кг на одне місце): вул. Волинська, 25" at bounding box center [595, 506] width 417 height 30
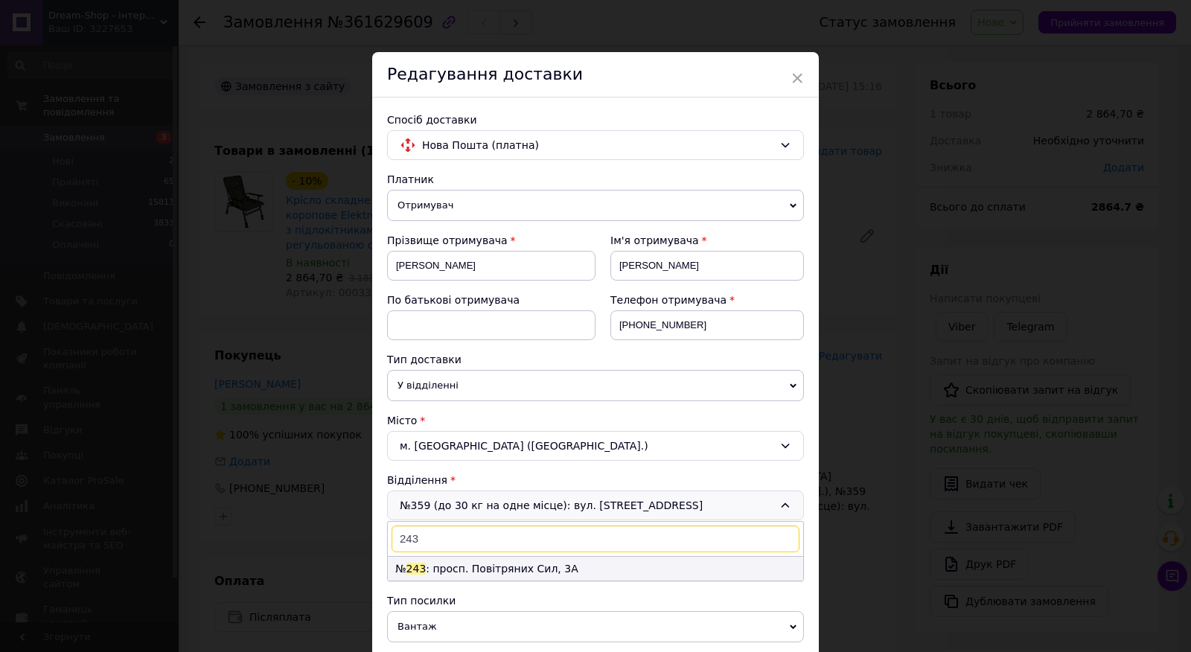
type input "243"
click at [455, 569] on li "№ 243 : просп. Повітряних Сил, 3А" at bounding box center [595, 569] width 415 height 24
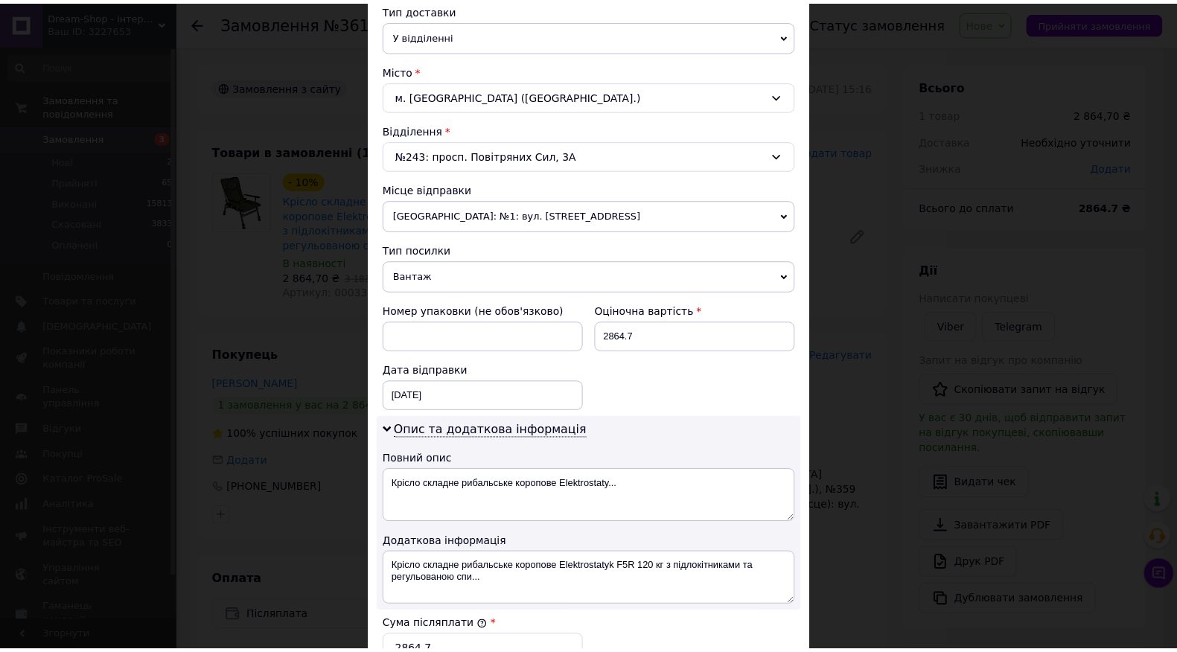
scroll to position [652, 0]
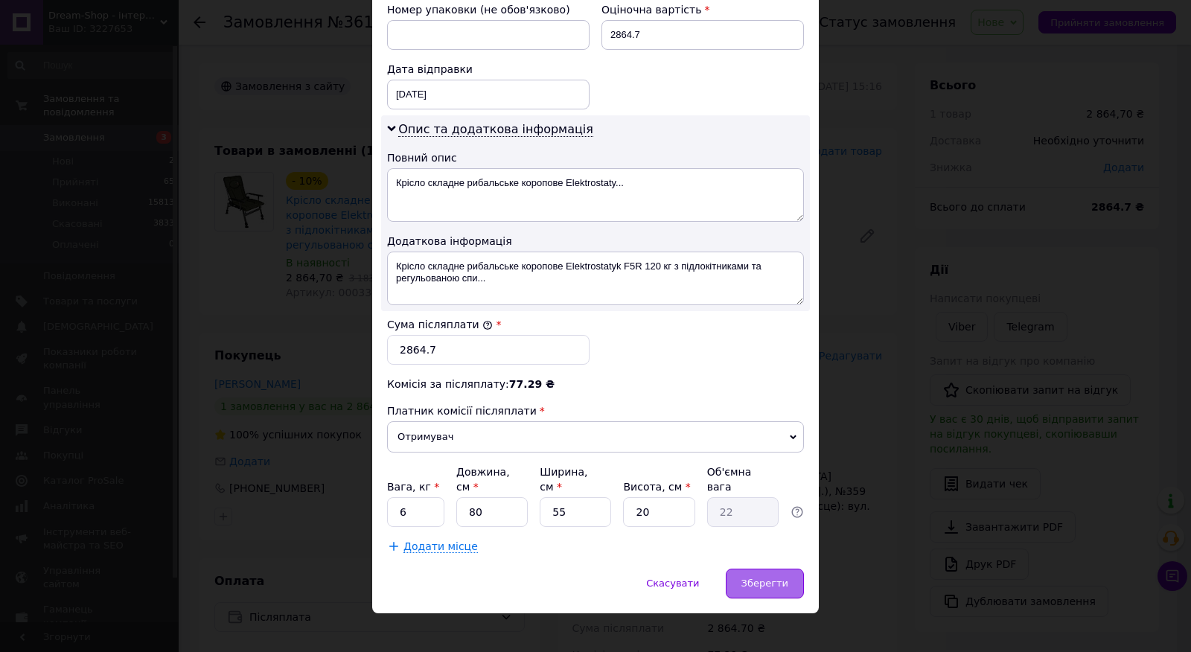
click at [775, 578] on span "Зберегти" at bounding box center [765, 583] width 47 height 11
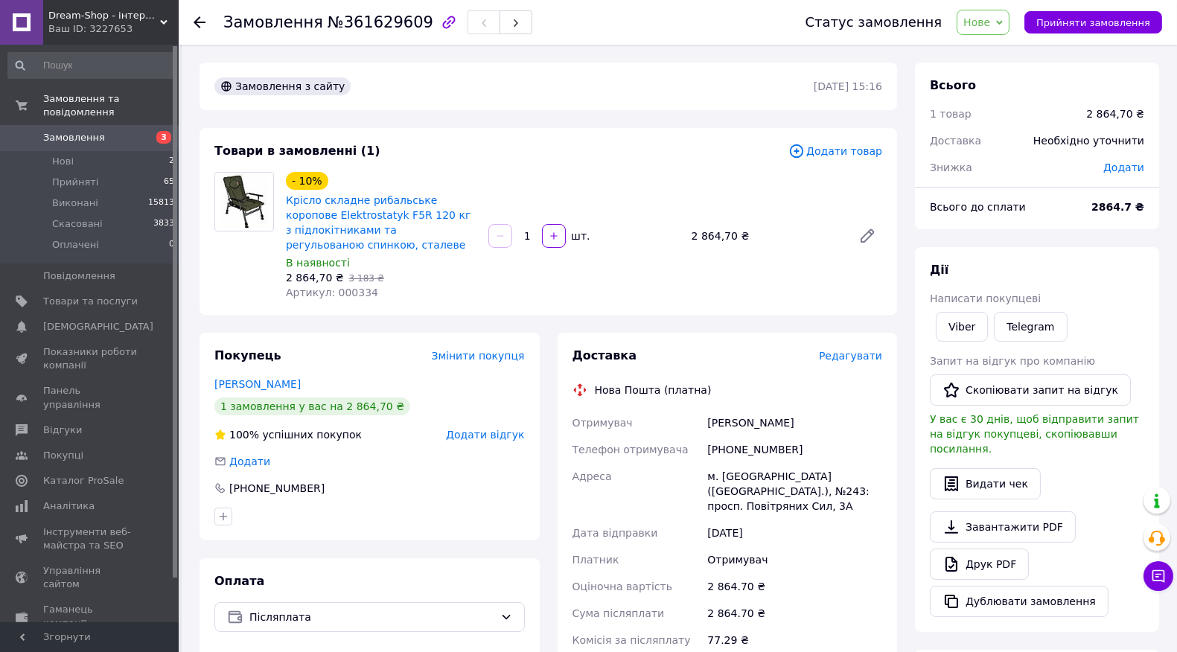
click at [371, 25] on span "№361629609" at bounding box center [381, 22] width 106 height 18
copy span "361629609"
click at [349, 281] on span "3 183 ₴" at bounding box center [366, 278] width 35 height 10
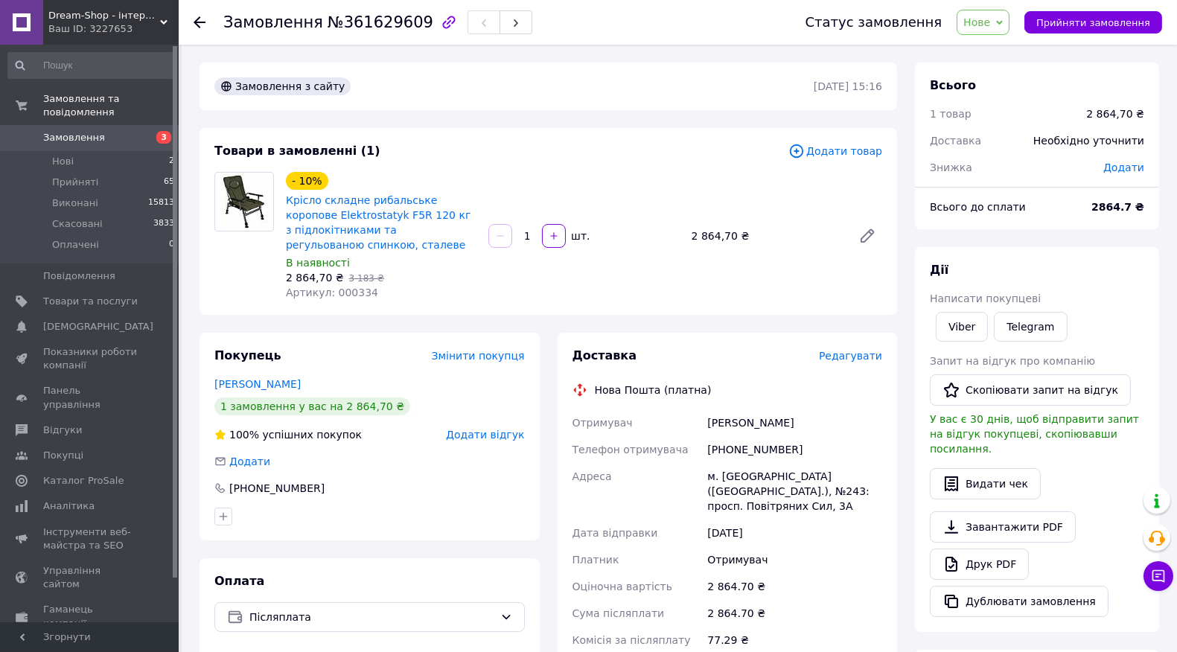
click at [340, 293] on span "Артикул: 000334" at bounding box center [332, 293] width 92 height 12
copy span "000334"
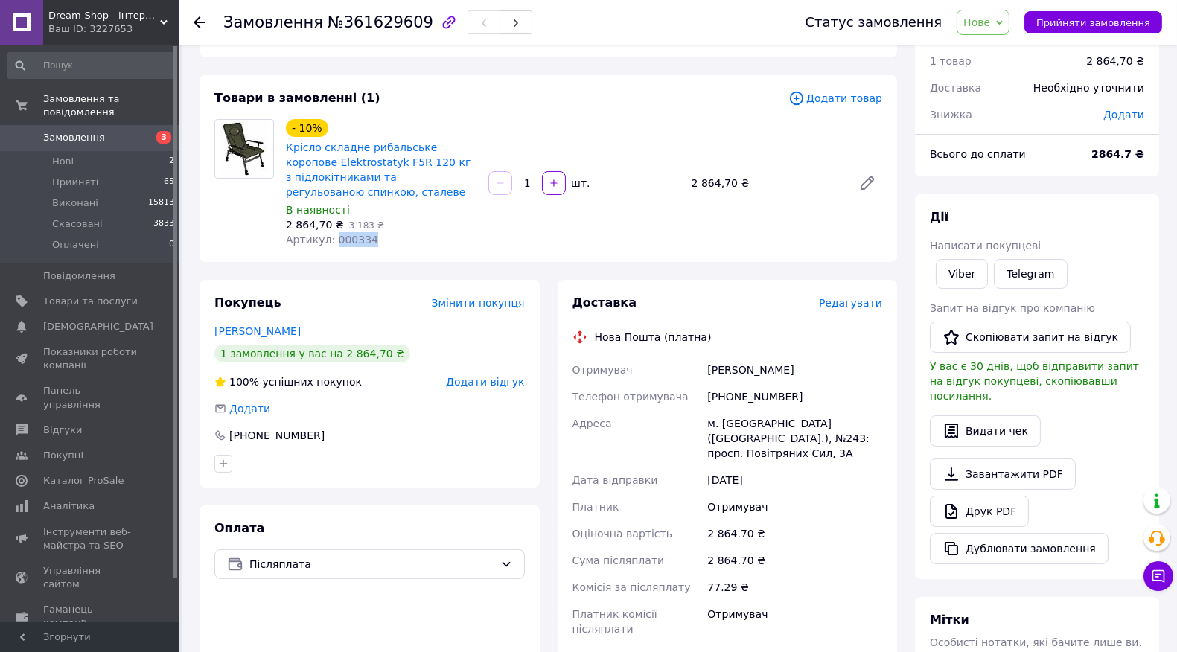
scroll to position [83, 0]
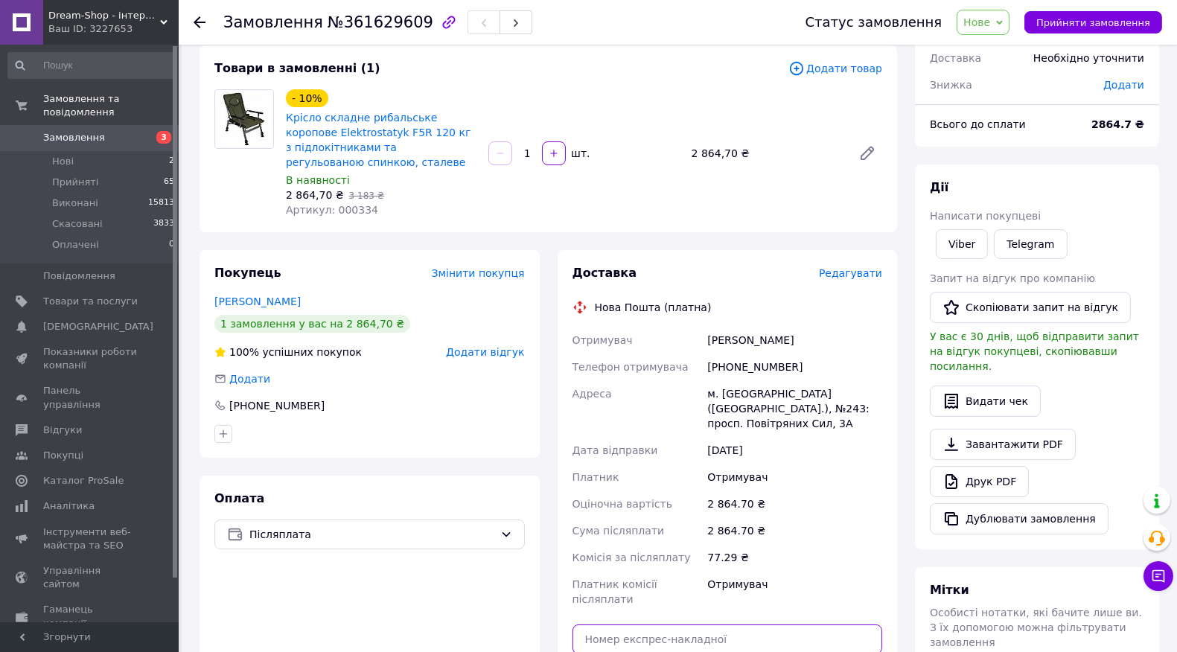
click at [628, 625] on input "text" at bounding box center [728, 640] width 310 height 30
paste input "20451247323593"
type input "20451247323593"
click at [651, 629] on div "Доставка Редагувати Нова Пошта (платна) Отримувач Марченко Анастасія Телефон от…" at bounding box center [728, 510] width 310 height 491
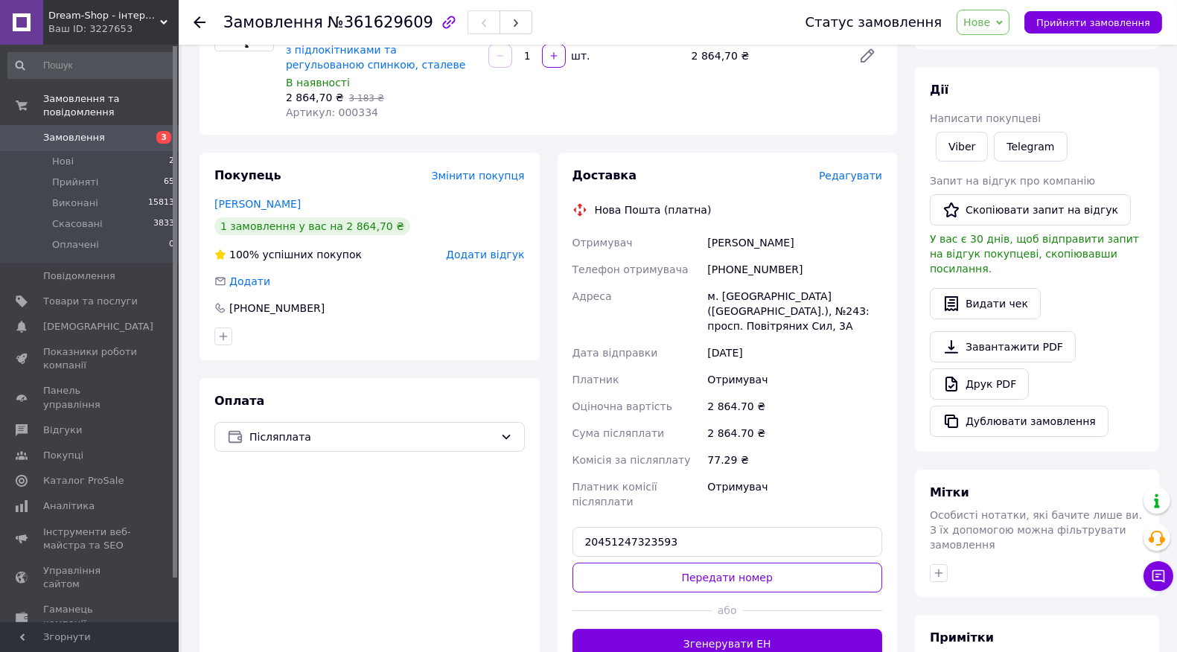
scroll to position [413, 0]
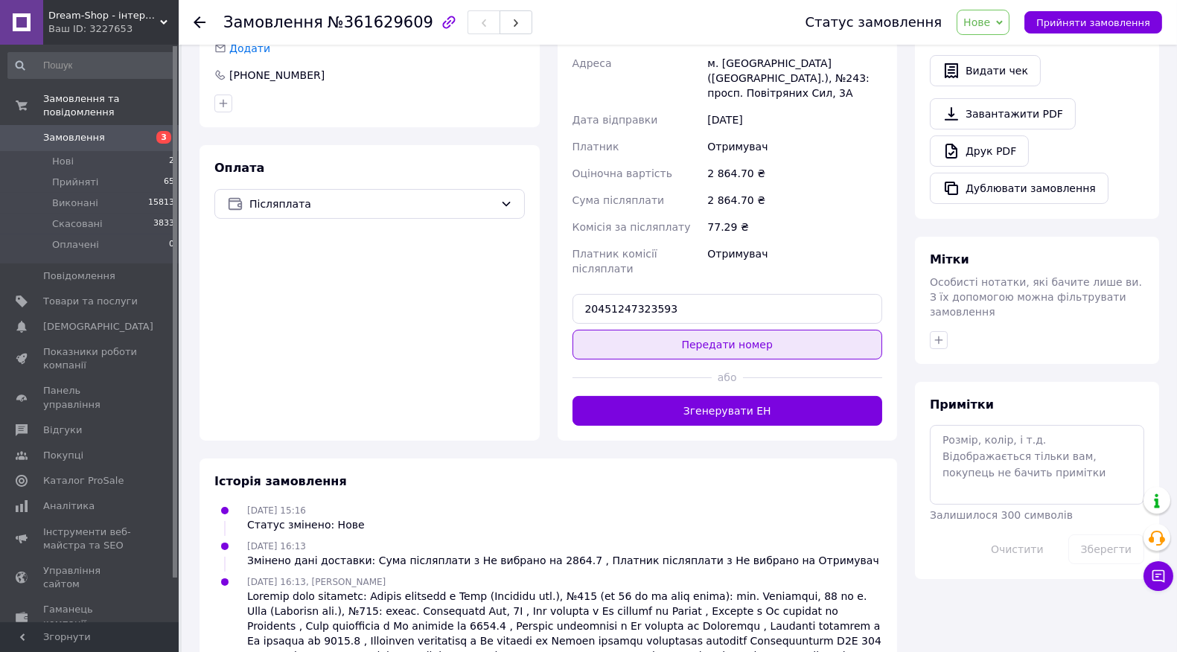
click at [713, 330] on button "Передати номер" at bounding box center [728, 345] width 310 height 30
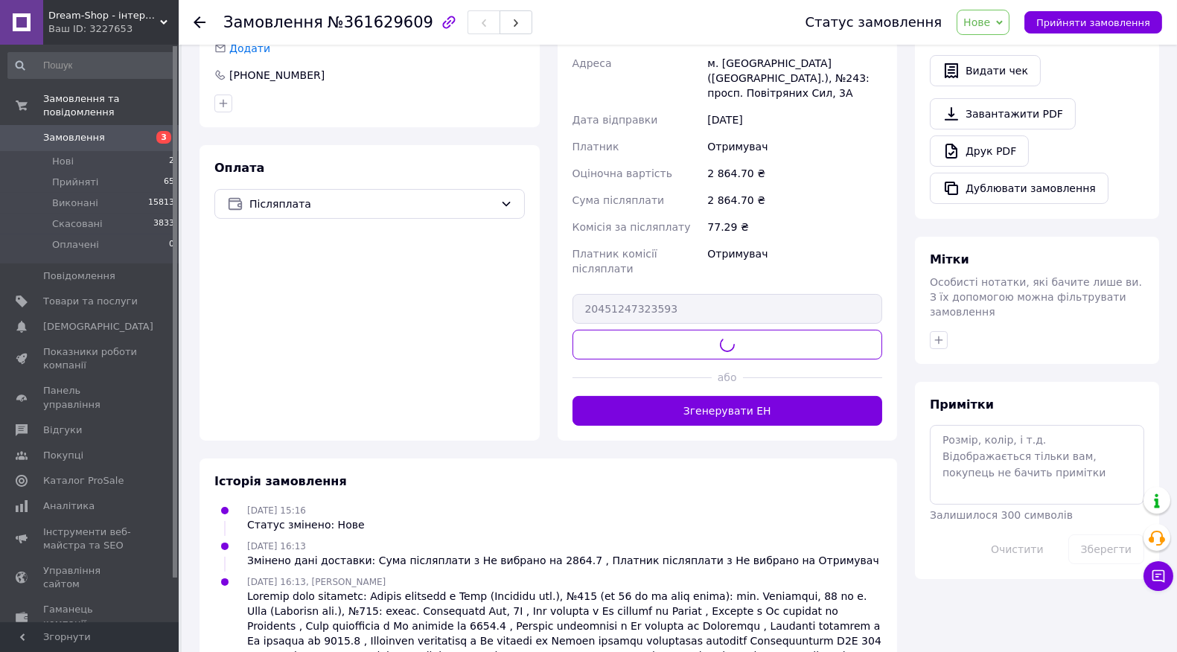
scroll to position [83, 0]
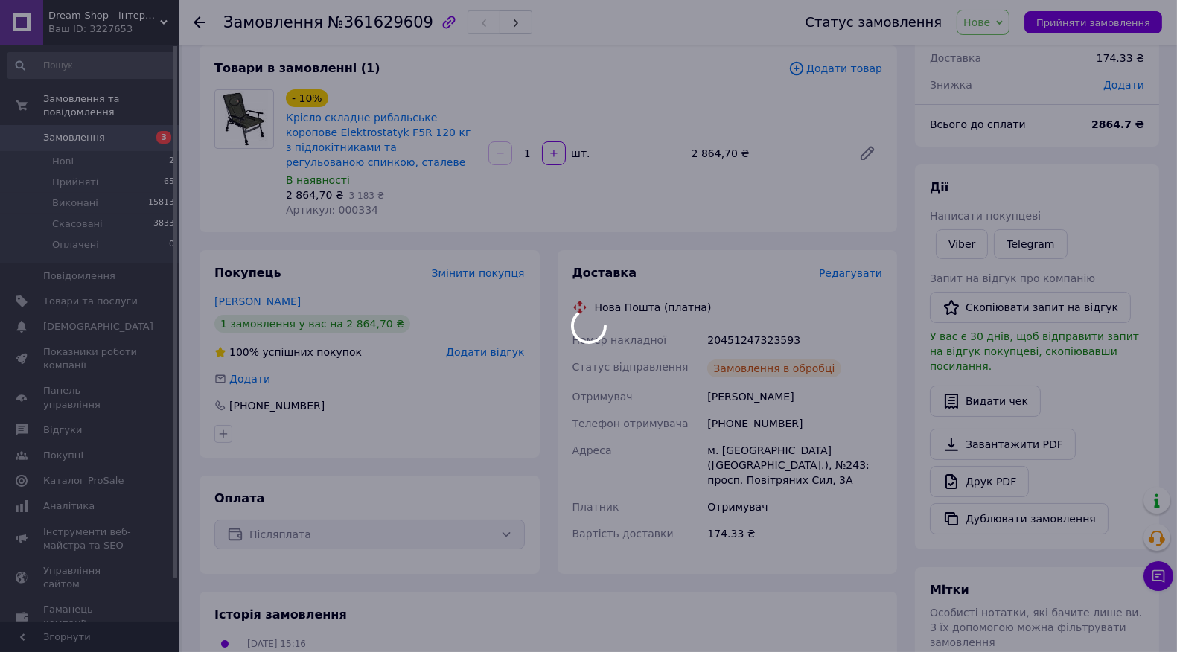
click at [351, 212] on span "Артикул: 000334" at bounding box center [332, 210] width 92 height 12
click at [351, 212] on body "Dream-Shop - інтернет магазин Ваш ID: 3227653 Сайт Dream-Shop - інтернет магази…" at bounding box center [588, 422] width 1177 height 1010
copy span "000334"
click at [120, 138] on div at bounding box center [588, 326] width 1177 height 652
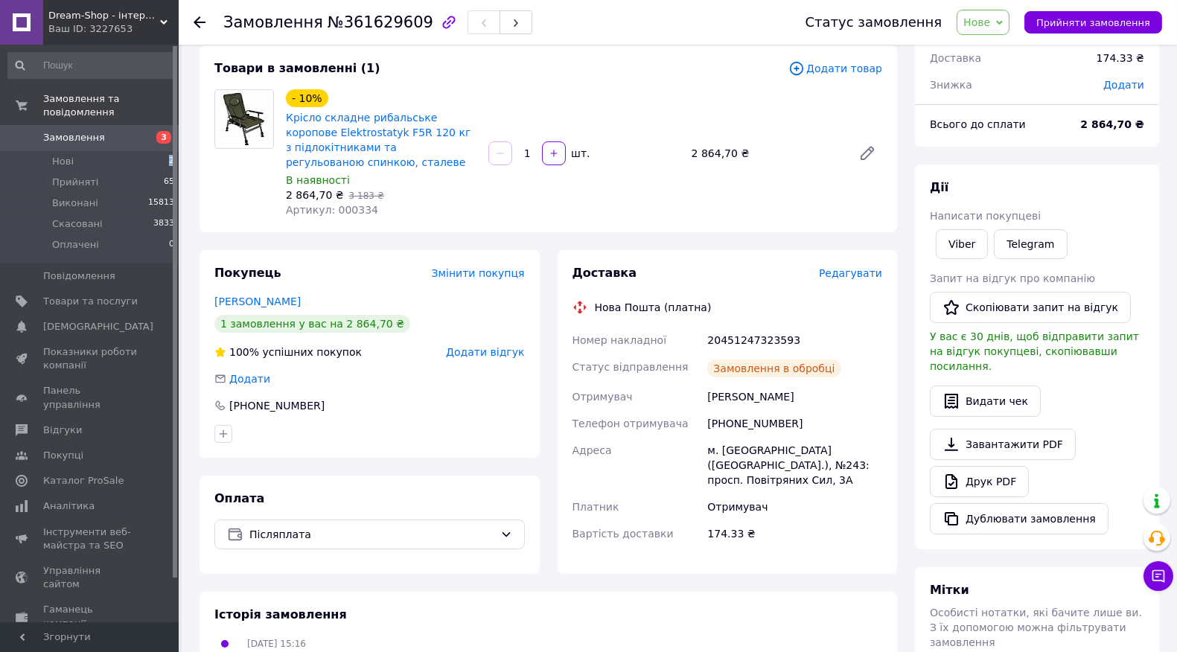
click at [120, 151] on li "Нові 2" at bounding box center [91, 161] width 183 height 21
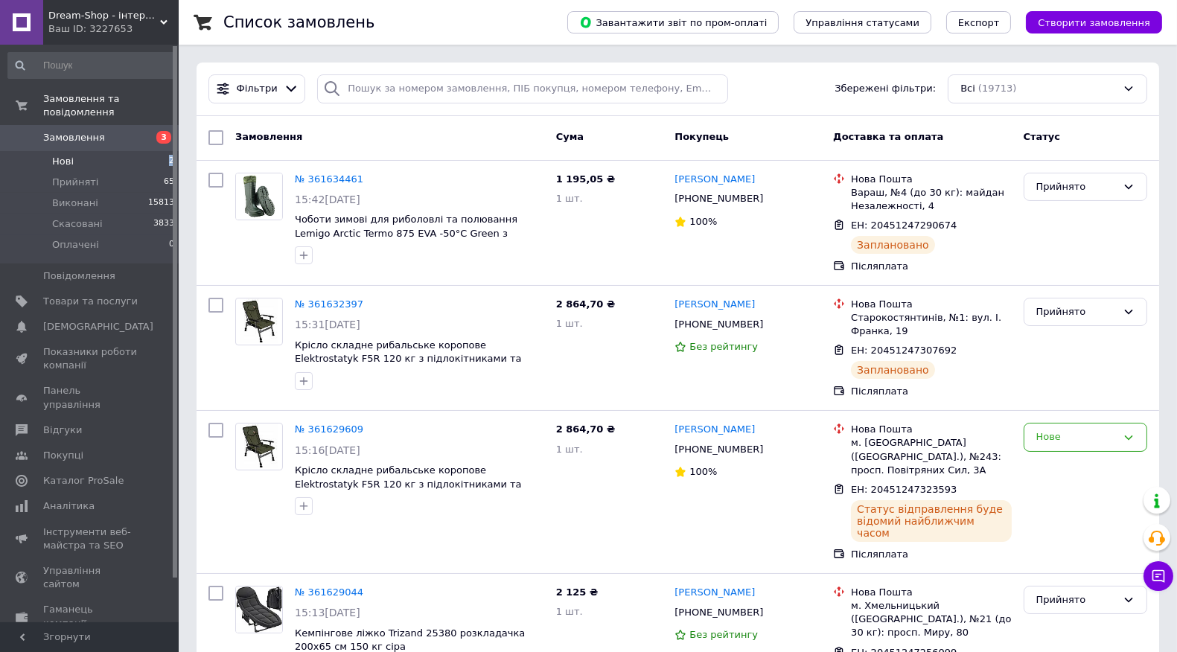
click at [121, 151] on li "Нові 2" at bounding box center [91, 161] width 183 height 21
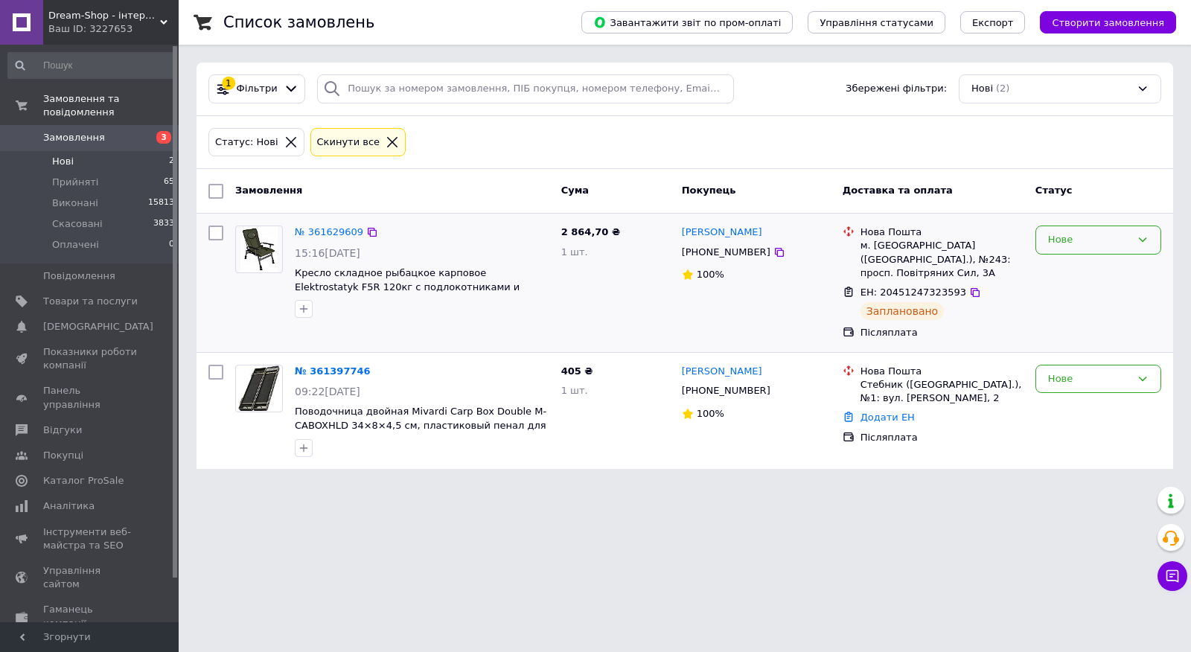
drag, startPoint x: 1056, startPoint y: 240, endPoint x: 1060, endPoint y: 251, distance: 11.8
click at [1058, 241] on div "Нове" at bounding box center [1089, 240] width 83 height 16
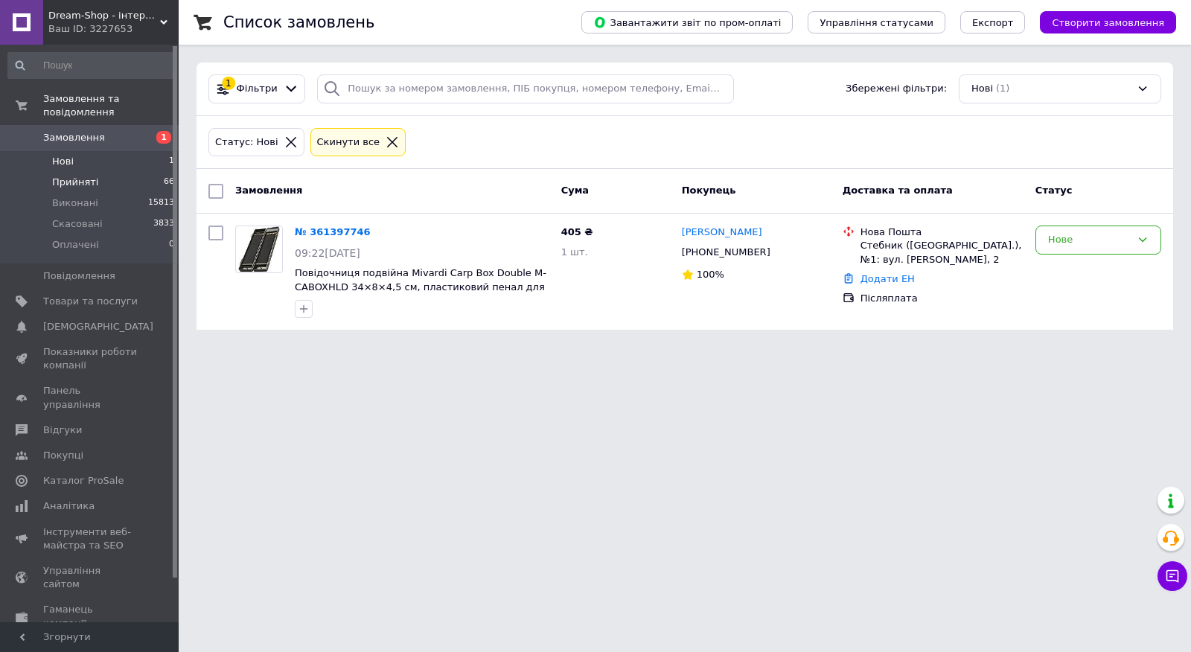
click at [119, 173] on li "Прийняті 66" at bounding box center [91, 182] width 183 height 21
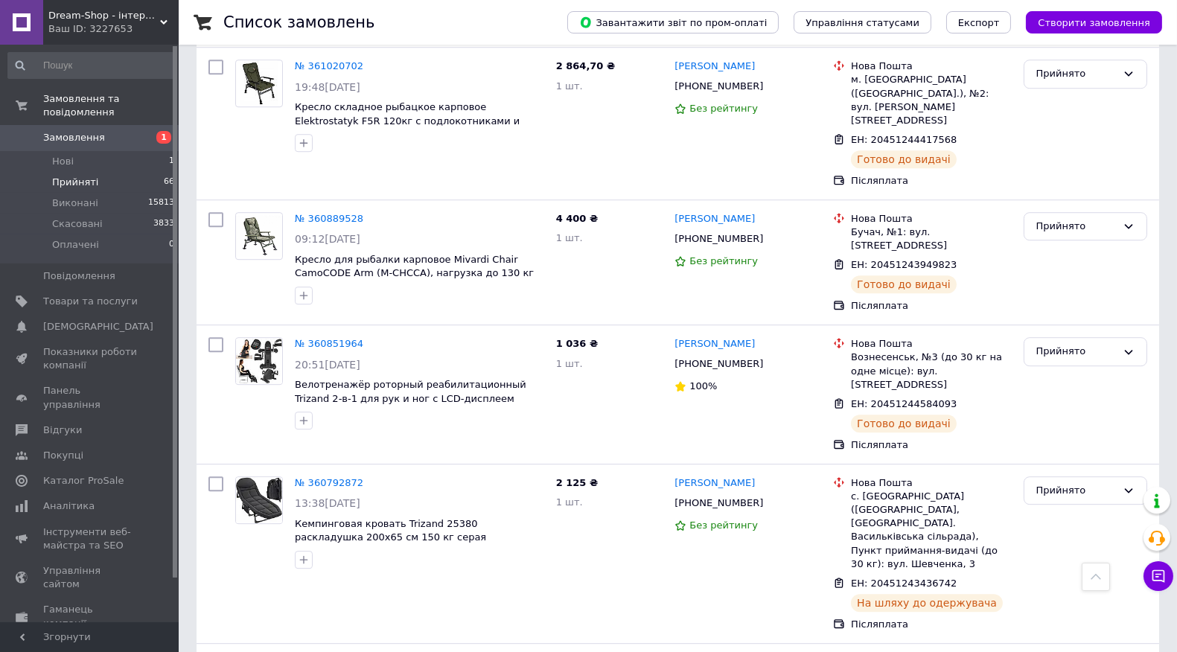
scroll to position [8120, 0]
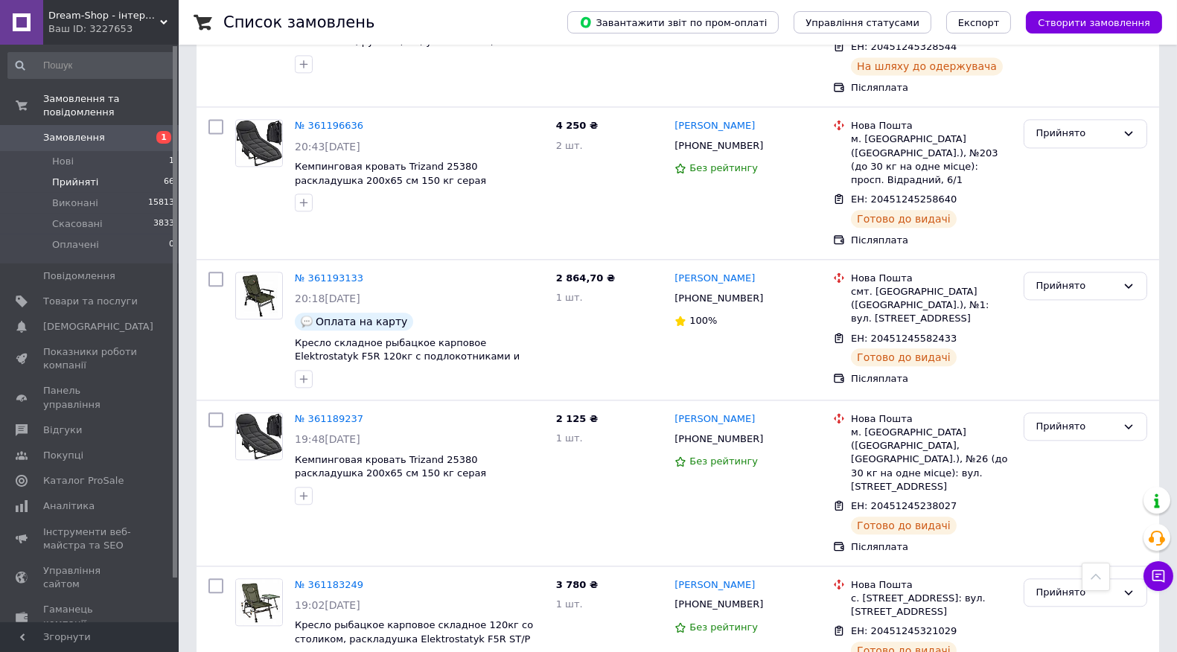
scroll to position [6466, 0]
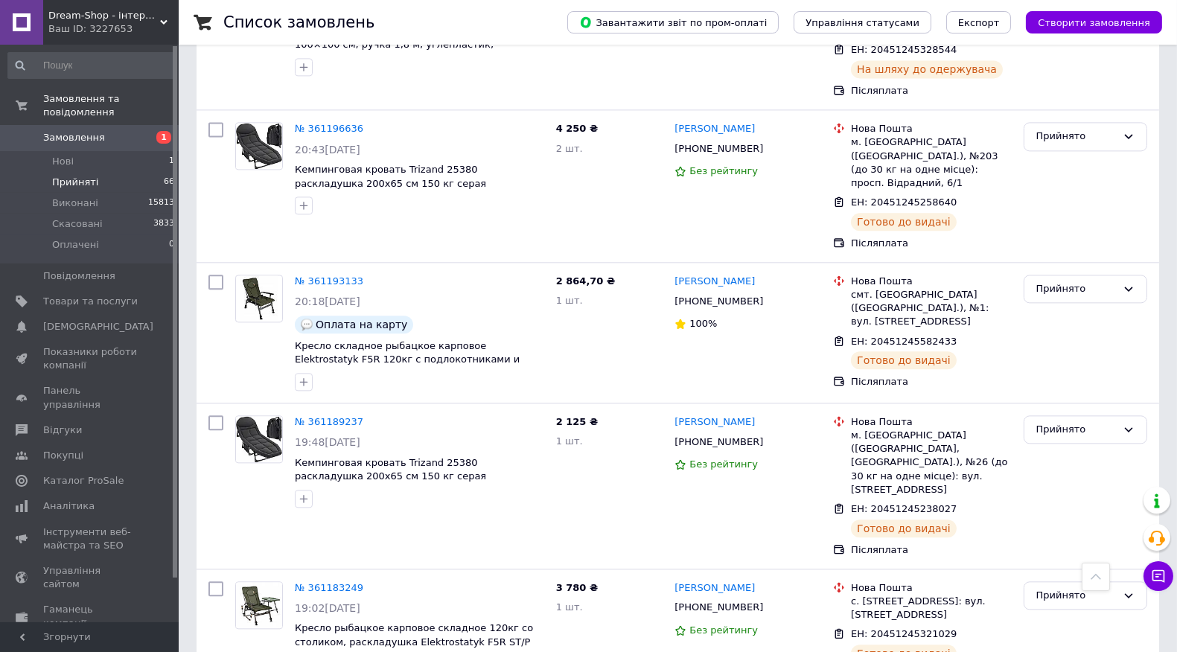
drag, startPoint x: 1053, startPoint y: 205, endPoint x: 1051, endPoint y: 218, distance: 12.7
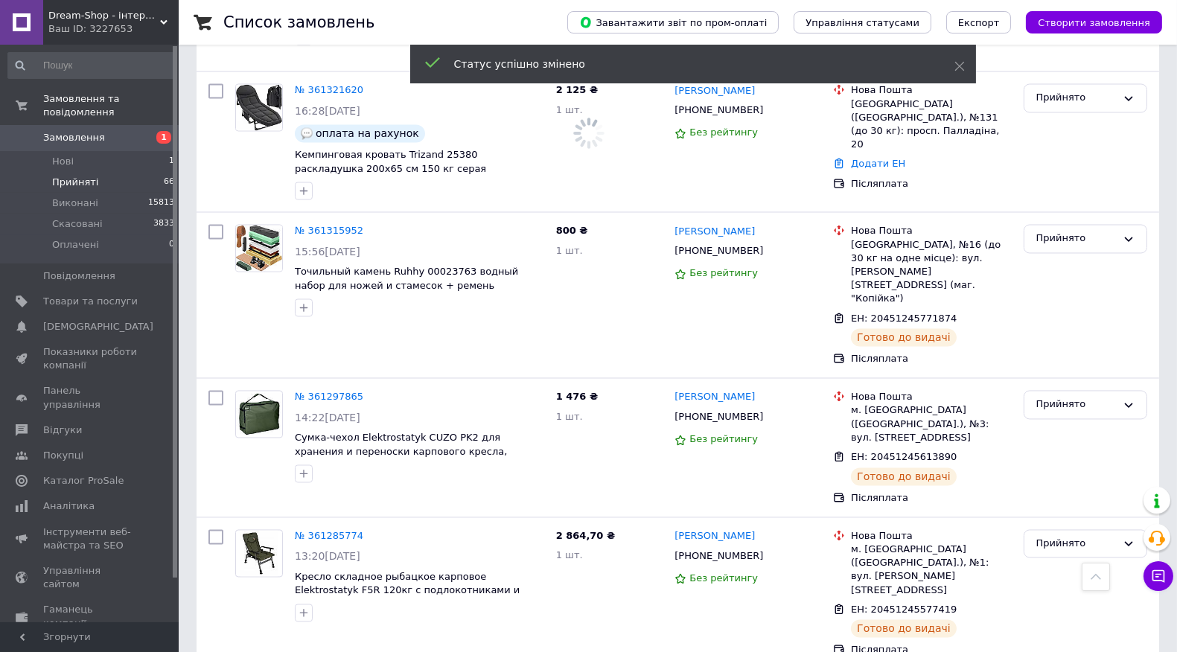
scroll to position [5059, 0]
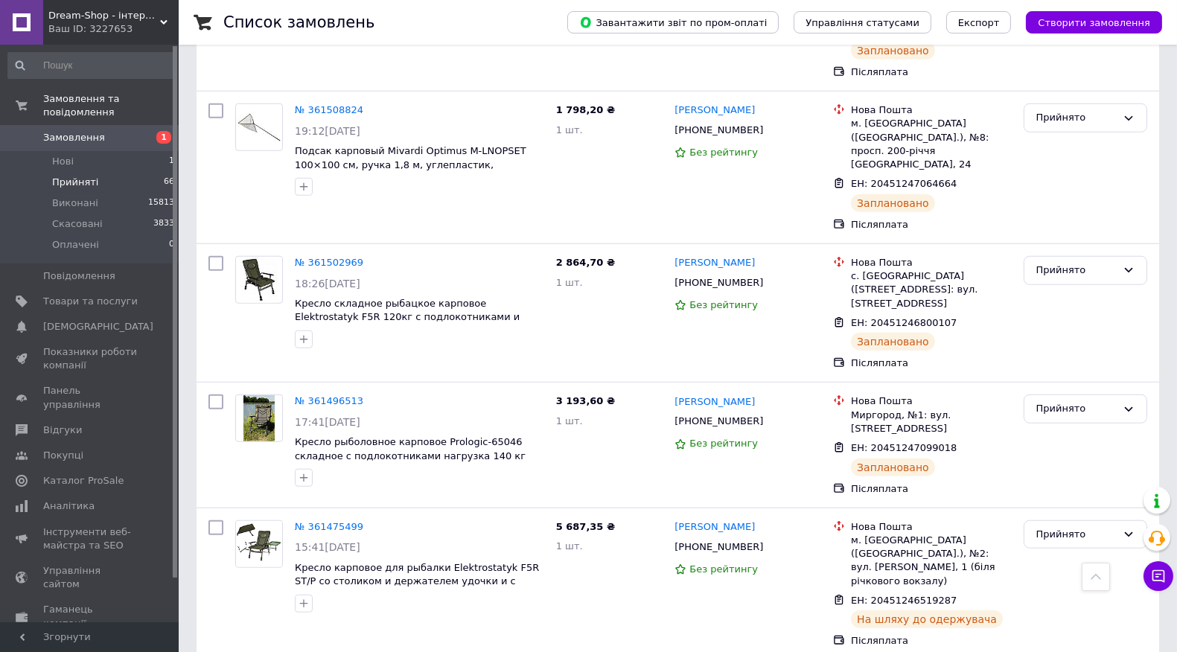
scroll to position [509, 0]
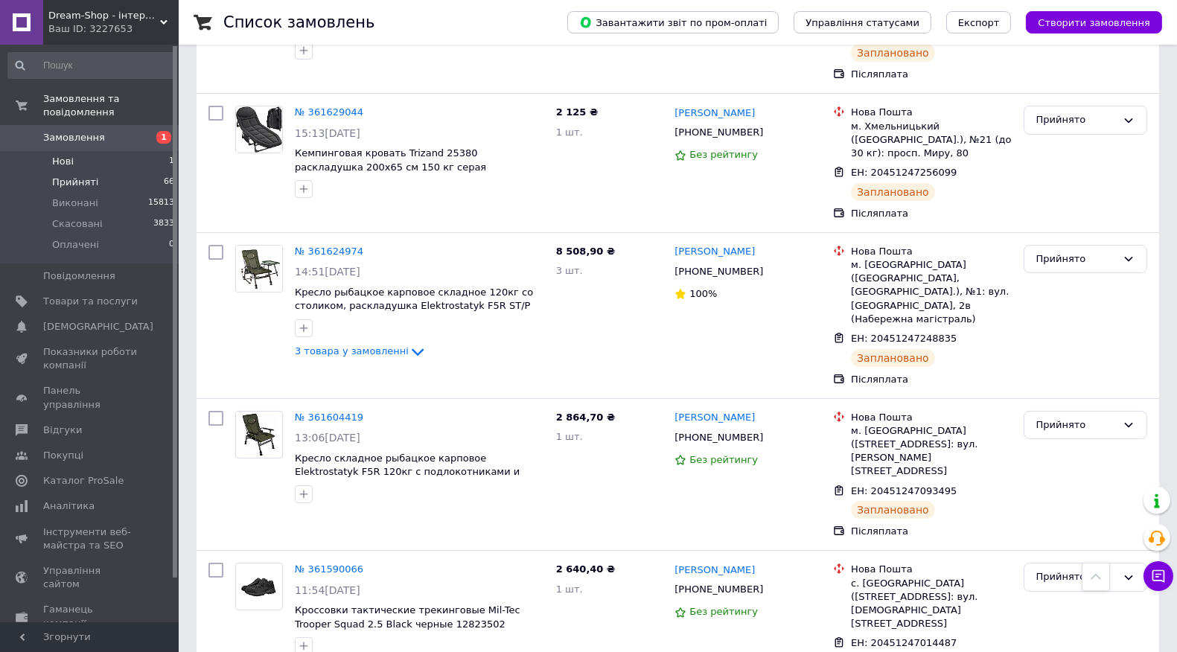
click at [108, 151] on li "Нові 1" at bounding box center [91, 161] width 183 height 21
